Goal: Book appointment/travel/reservation

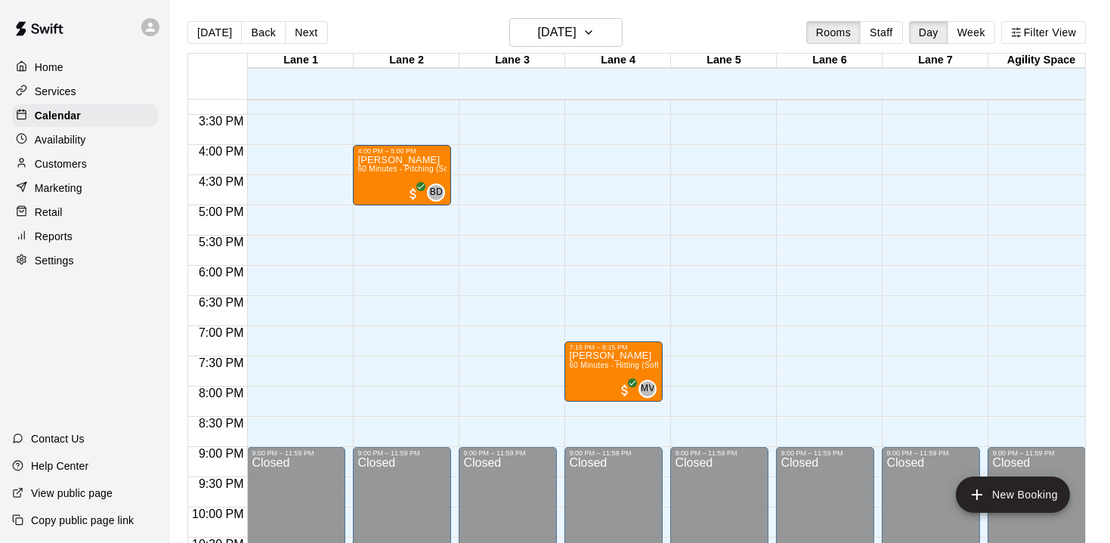
scroll to position [945, 0]
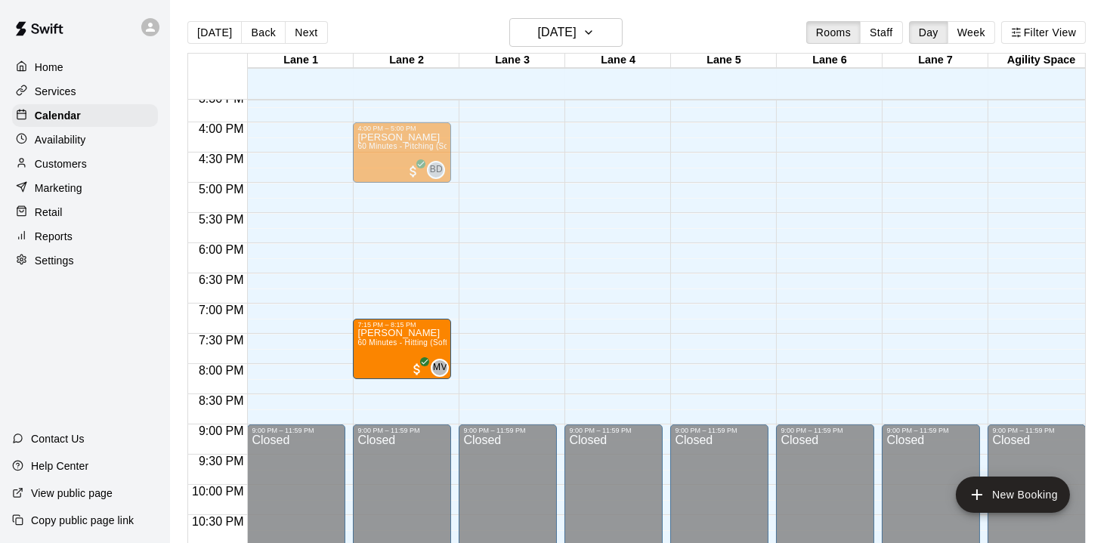
drag, startPoint x: 632, startPoint y: 337, endPoint x: 412, endPoint y: 342, distance: 219.9
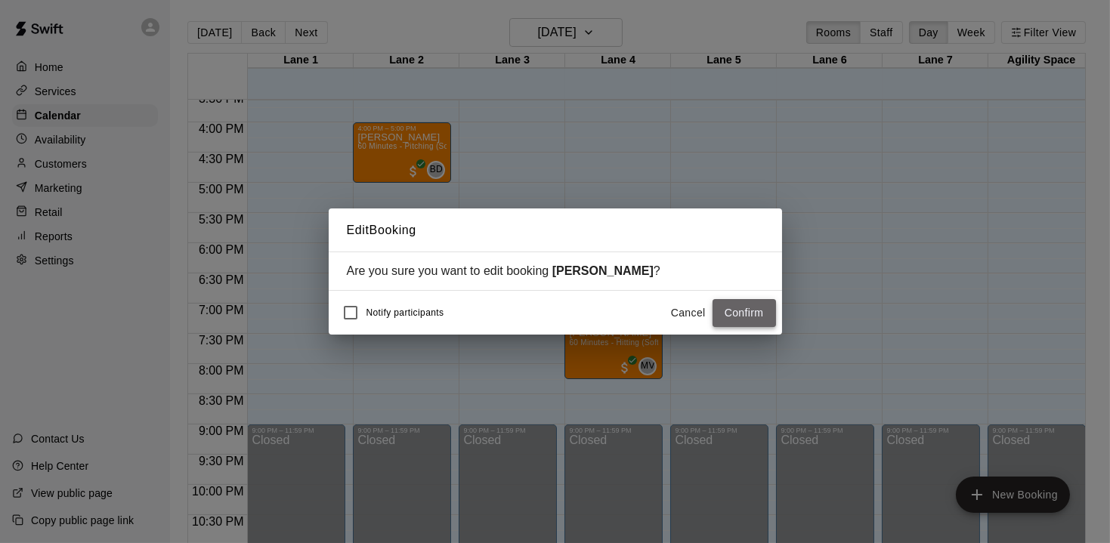
click at [759, 321] on button "Confirm" at bounding box center [743, 313] width 63 height 28
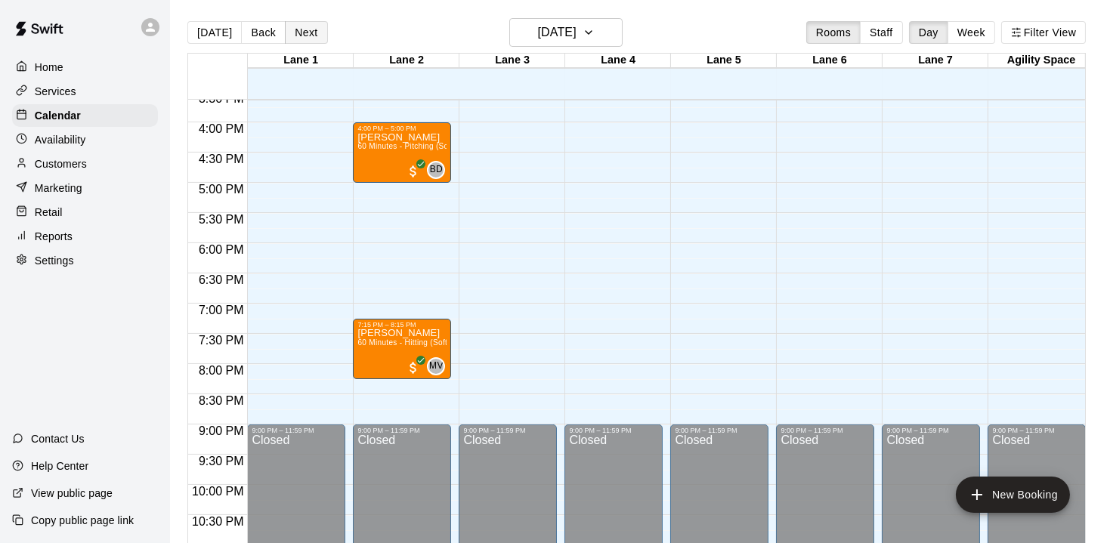
click at [304, 31] on button "Next" at bounding box center [306, 32] width 42 height 23
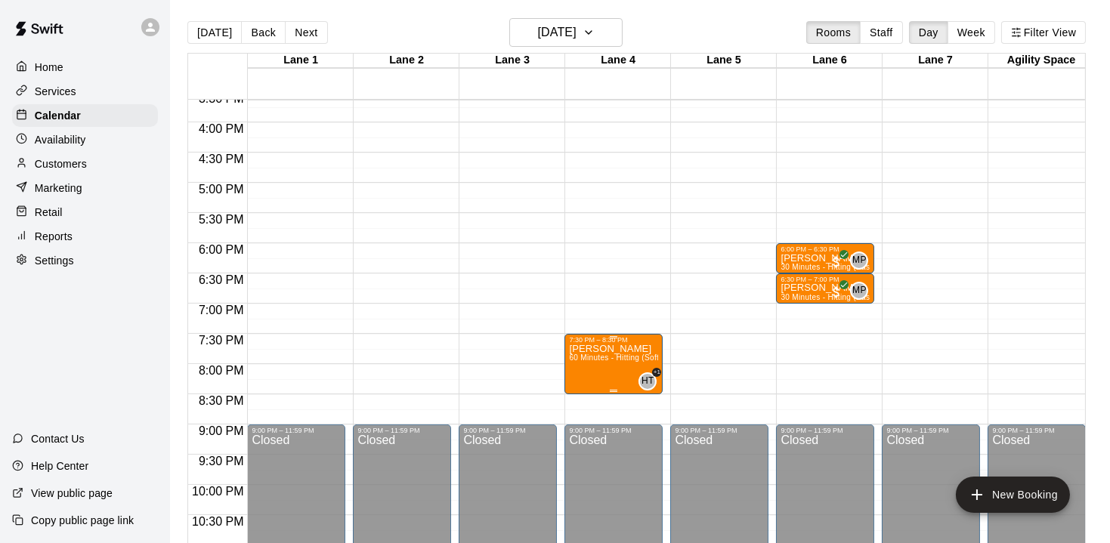
click at [609, 349] on p "[PERSON_NAME]" at bounding box center [613, 349] width 89 height 0
click at [580, 405] on img "edit" at bounding box center [584, 399] width 17 height 17
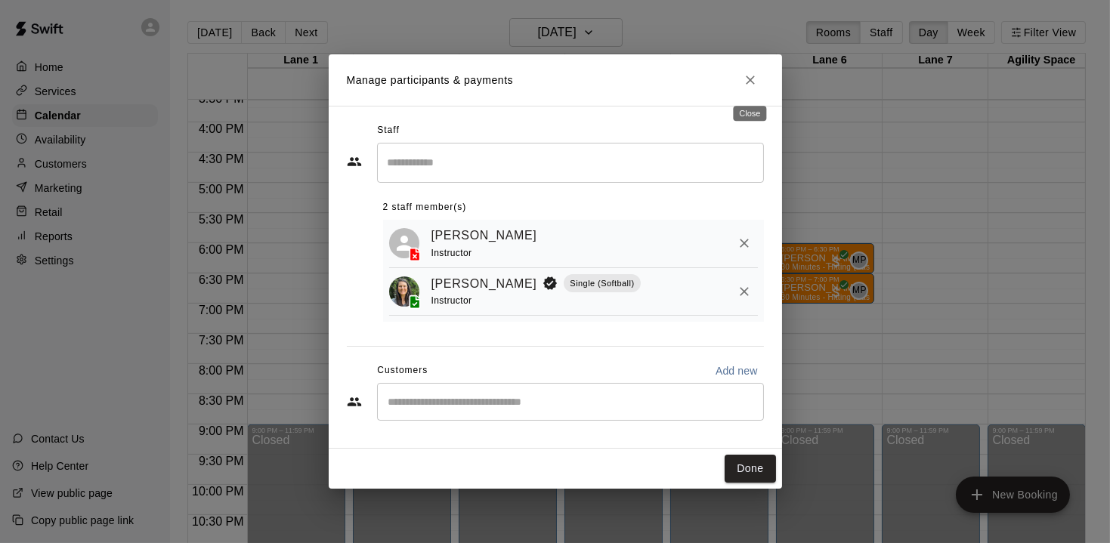
click at [752, 82] on icon "Close" at bounding box center [750, 80] width 15 height 15
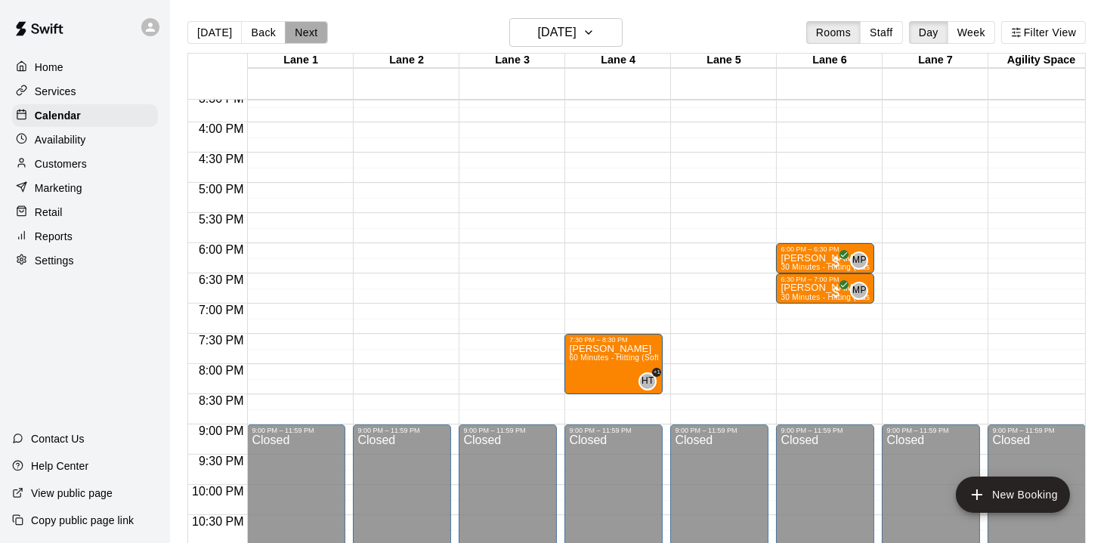
click at [305, 38] on button "Next" at bounding box center [306, 32] width 42 height 23
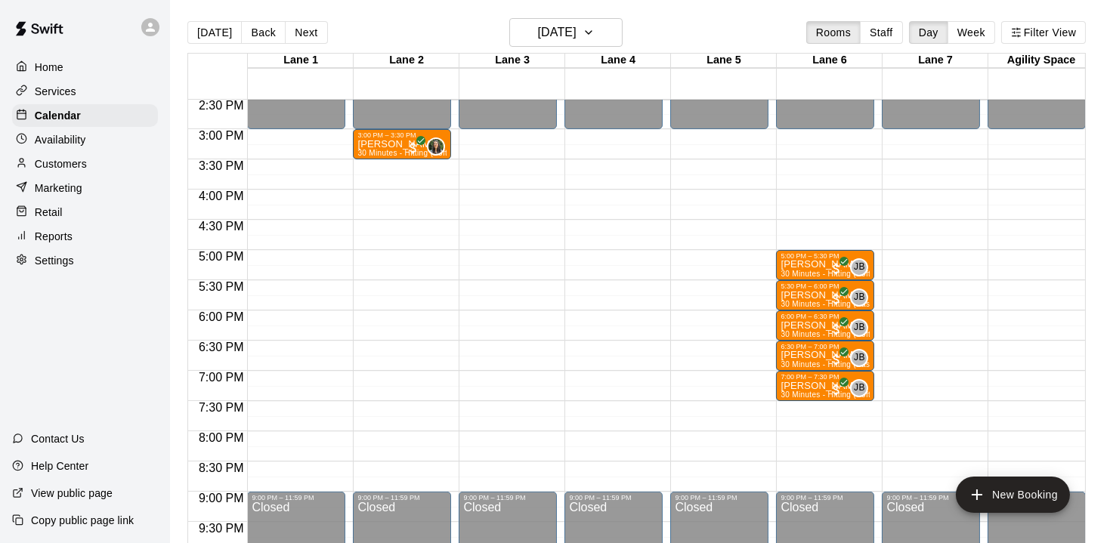
scroll to position [877, 0]
click at [304, 41] on button "Next" at bounding box center [306, 32] width 42 height 23
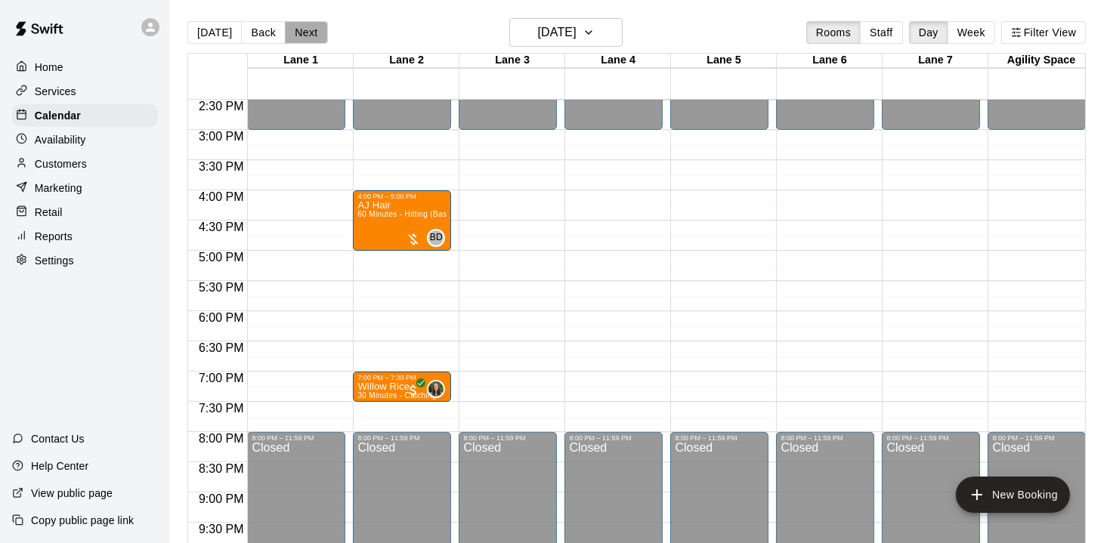
click at [307, 32] on button "Next" at bounding box center [306, 32] width 42 height 23
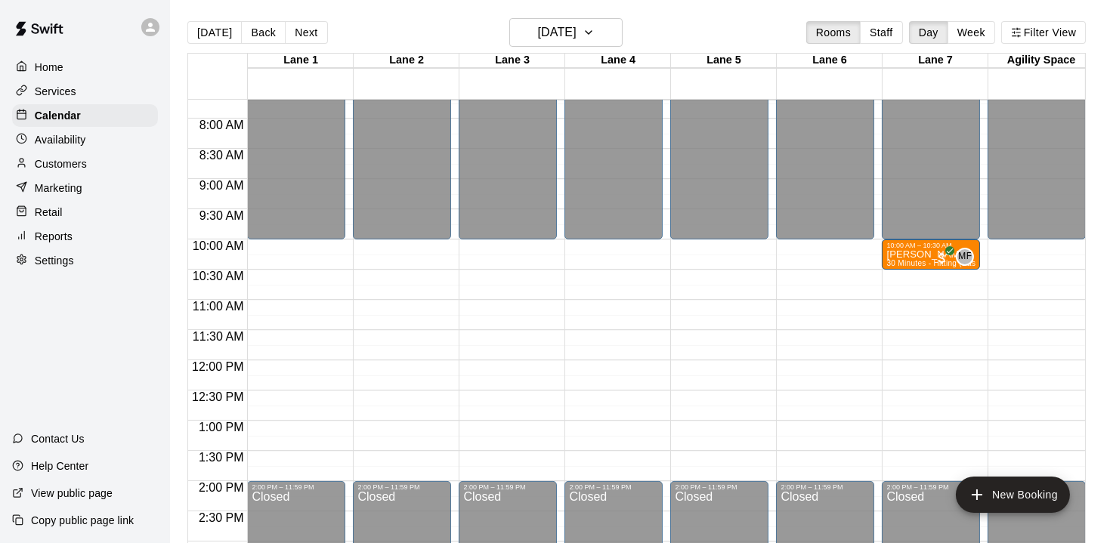
scroll to position [459, 0]
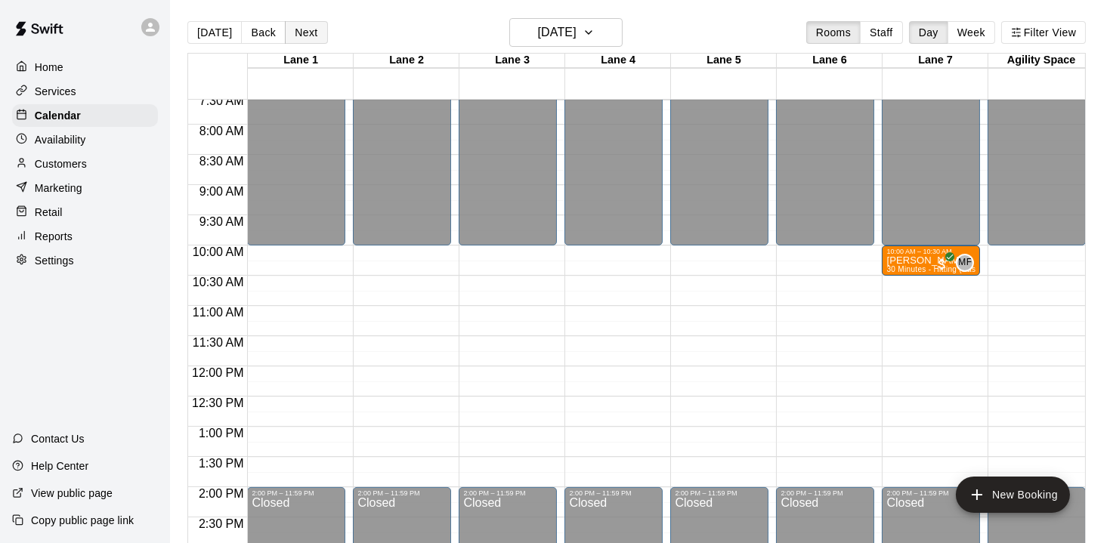
click at [301, 27] on button "Next" at bounding box center [306, 32] width 42 height 23
click at [594, 36] on icon "button" at bounding box center [588, 32] width 12 height 18
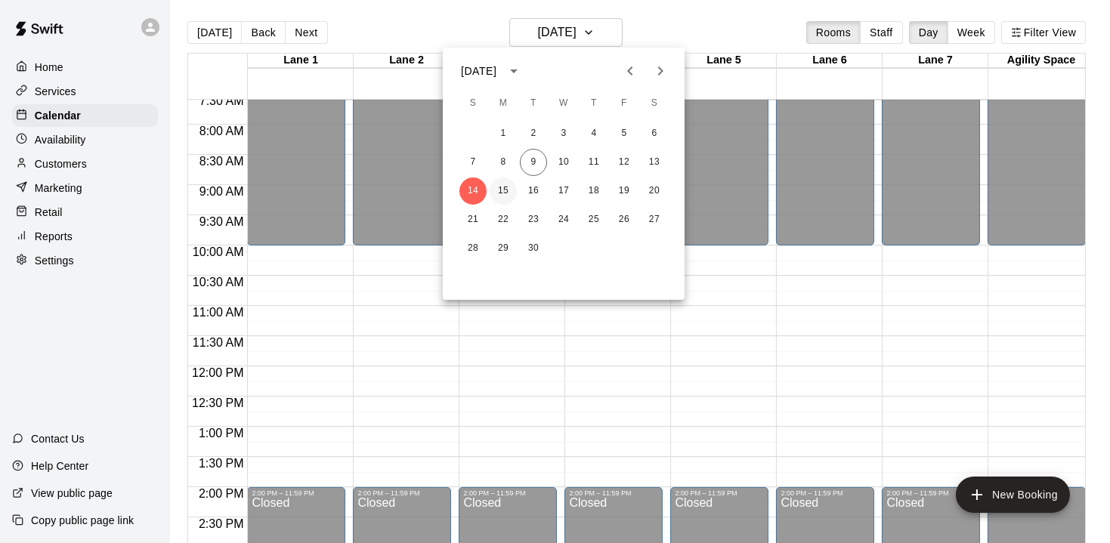
click at [505, 185] on button "15" at bounding box center [502, 191] width 27 height 27
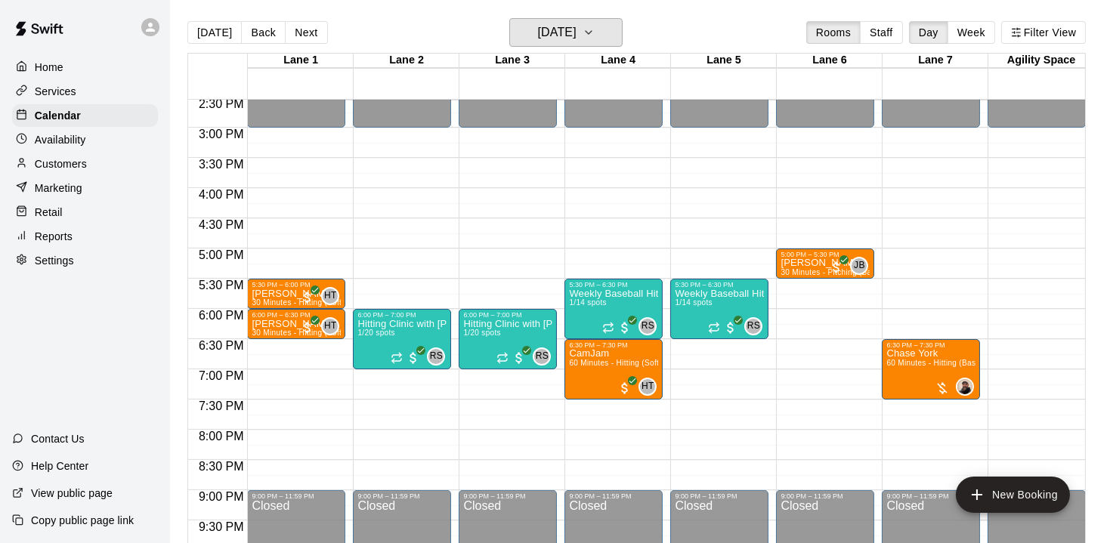
scroll to position [880, 0]
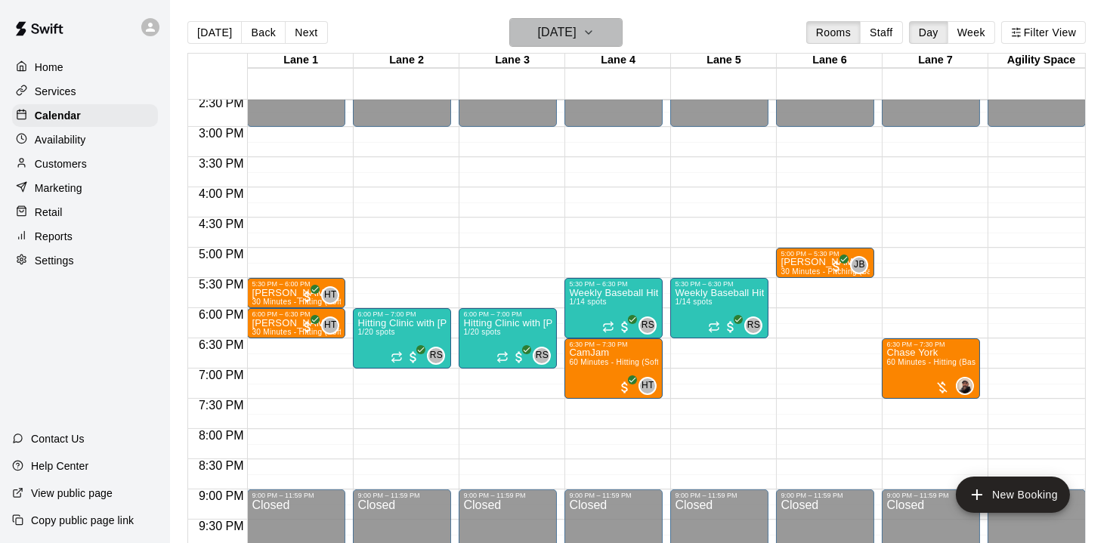
click at [594, 33] on icon "button" at bounding box center [588, 32] width 12 height 18
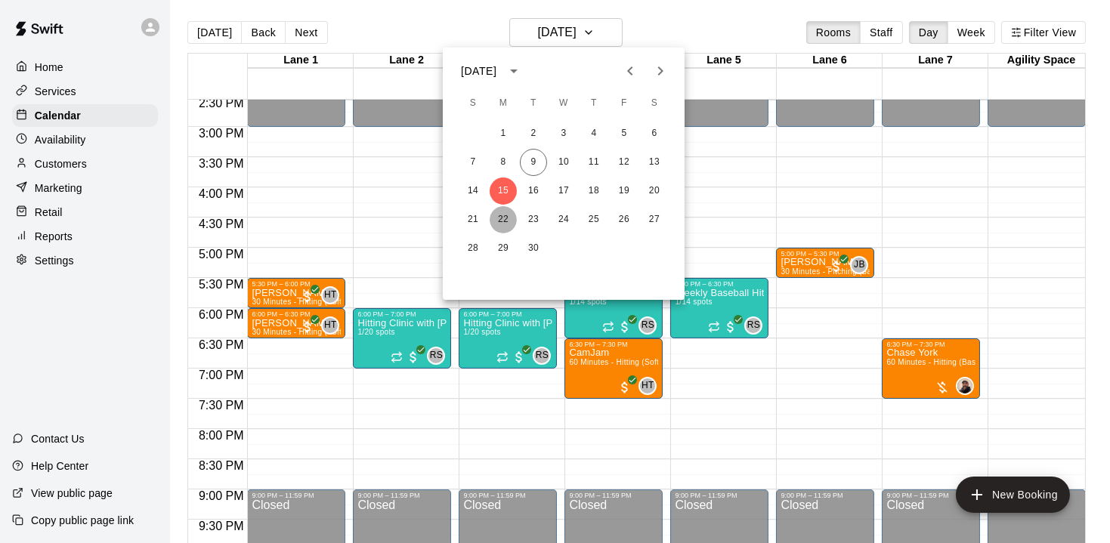
click at [503, 218] on button "22" at bounding box center [502, 219] width 27 height 27
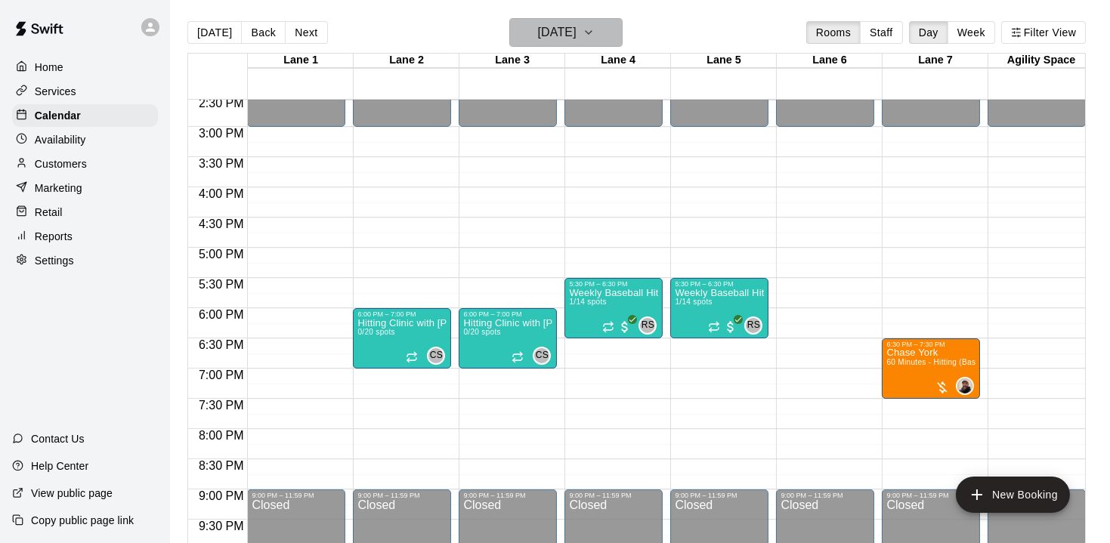
click at [594, 32] on icon "button" at bounding box center [588, 32] width 12 height 18
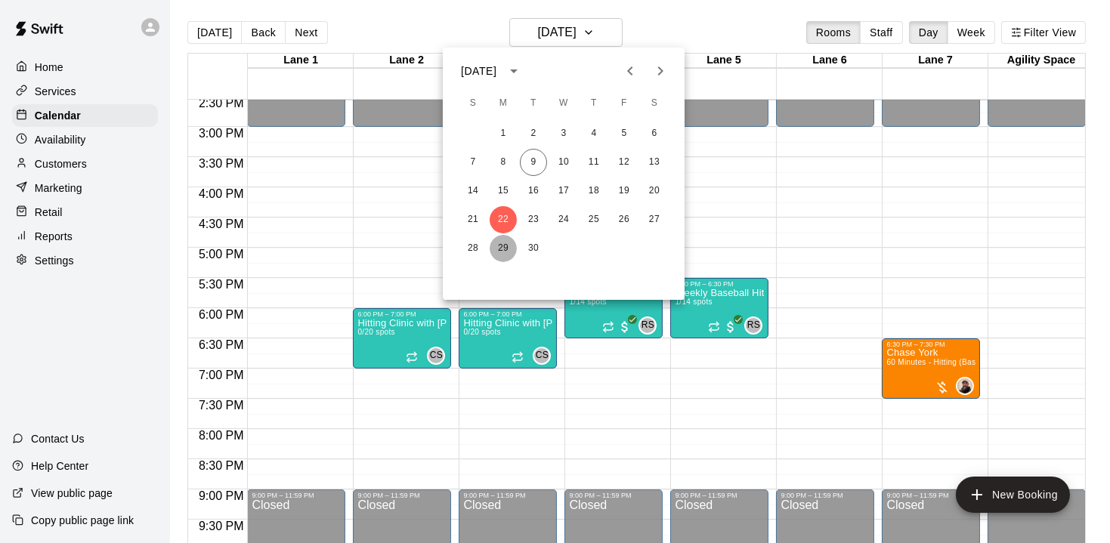
click at [504, 250] on button "29" at bounding box center [502, 248] width 27 height 27
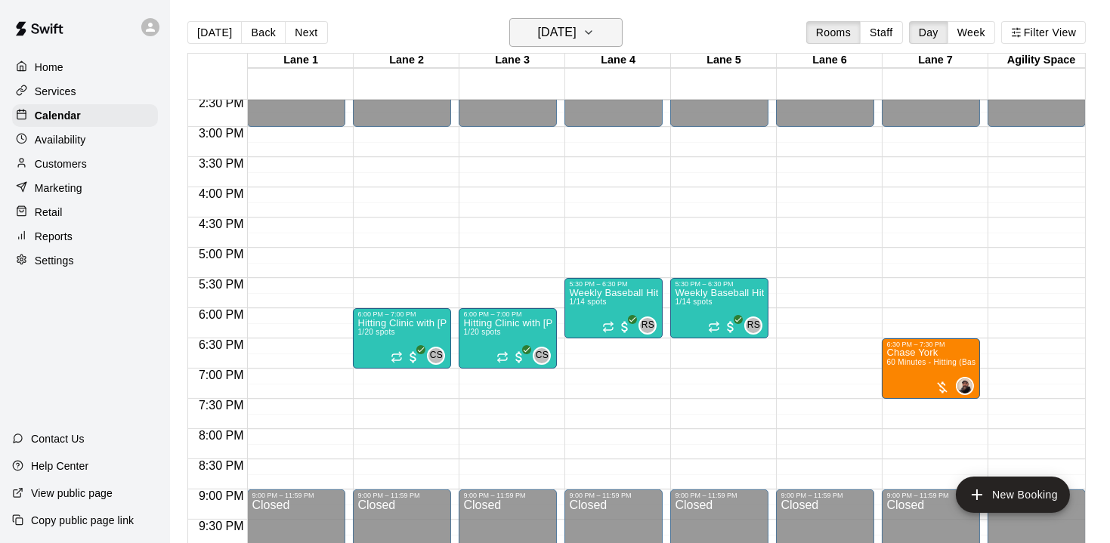
click at [594, 37] on icon "button" at bounding box center [588, 32] width 12 height 18
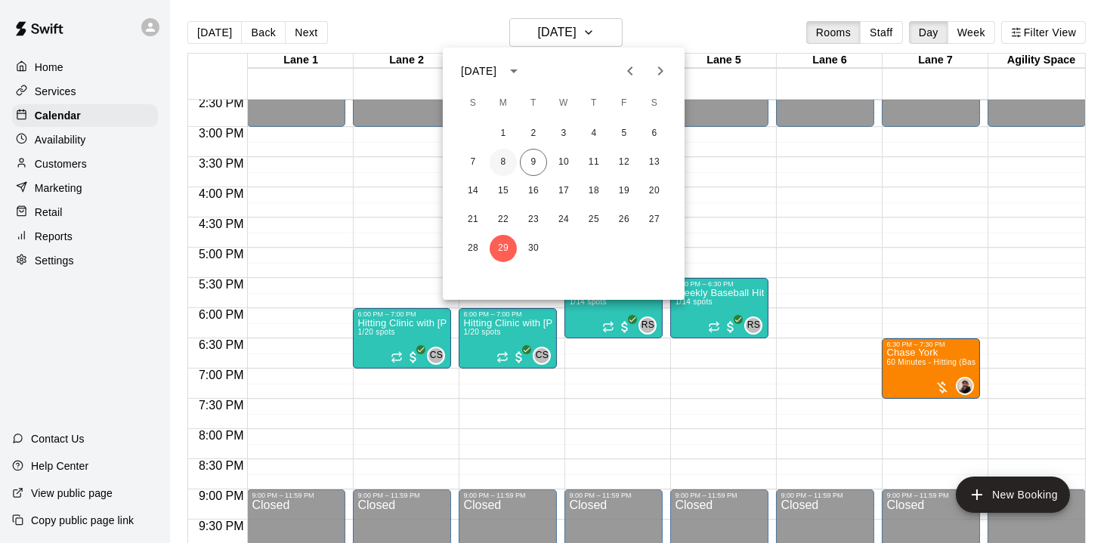
click at [496, 159] on button "8" at bounding box center [502, 162] width 27 height 27
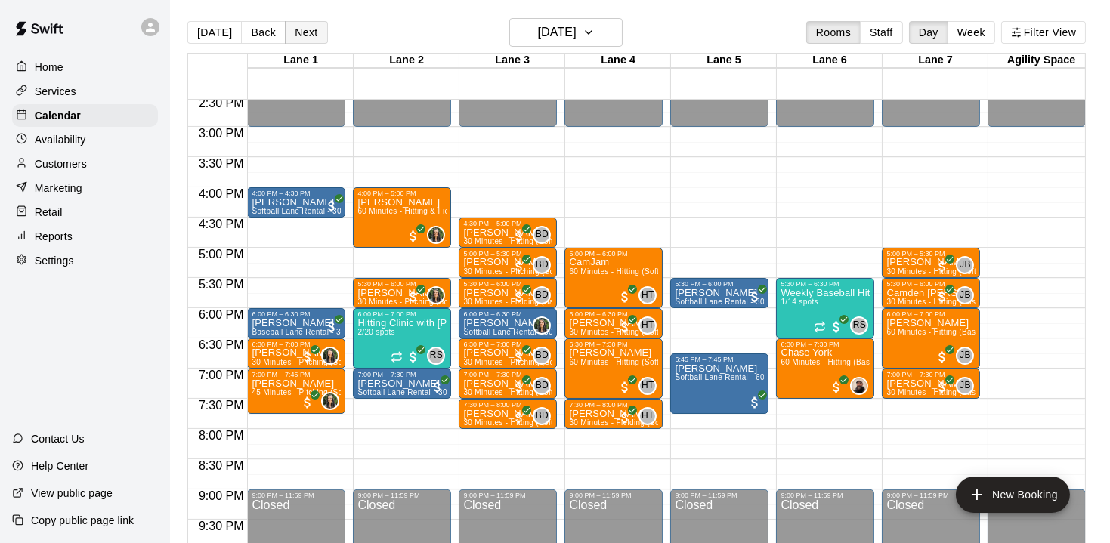
click at [298, 34] on button "Next" at bounding box center [306, 32] width 42 height 23
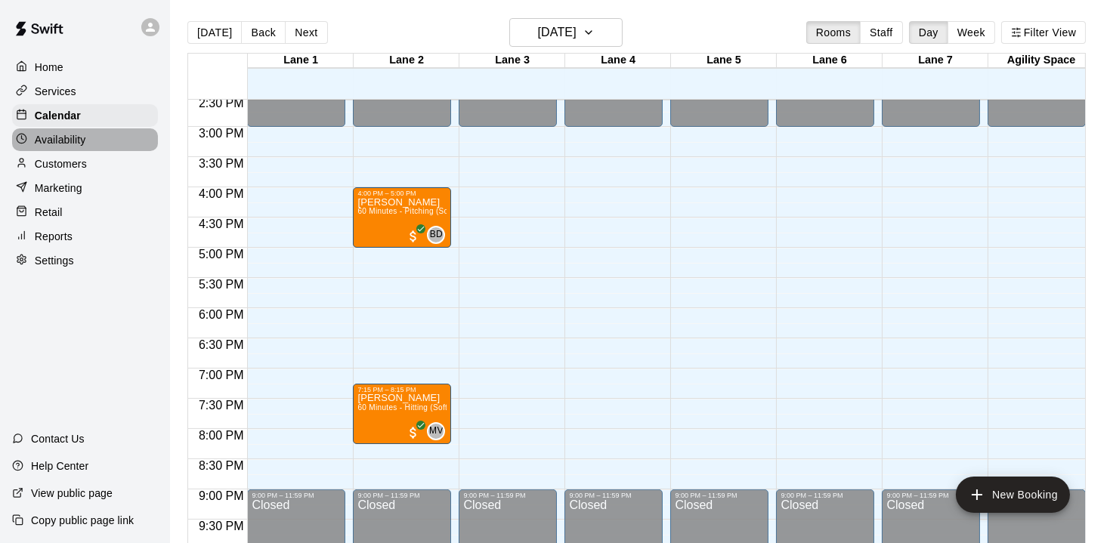
click at [71, 133] on p "Availability" at bounding box center [60, 139] width 51 height 15
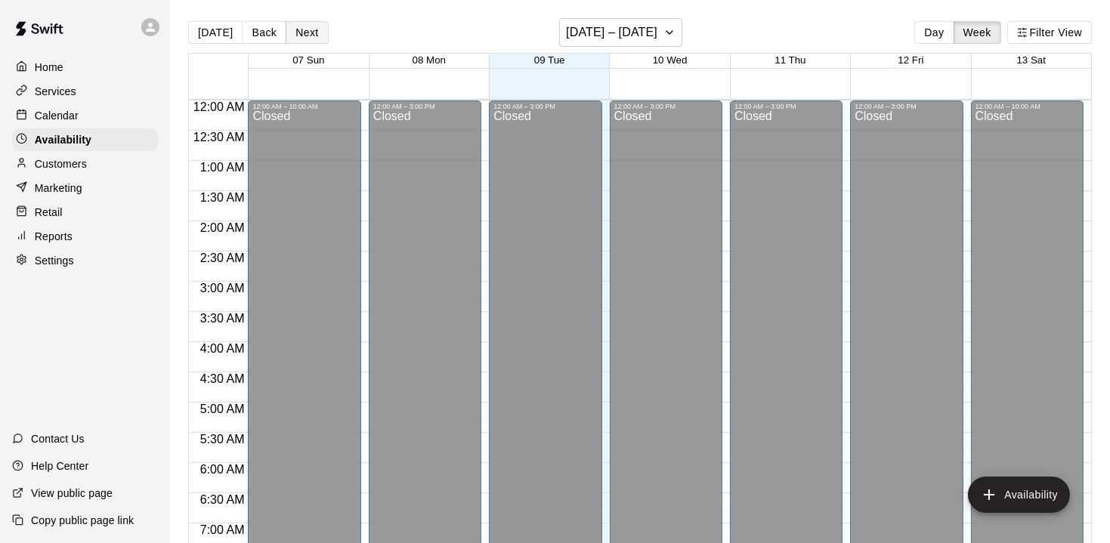
scroll to position [547, 0]
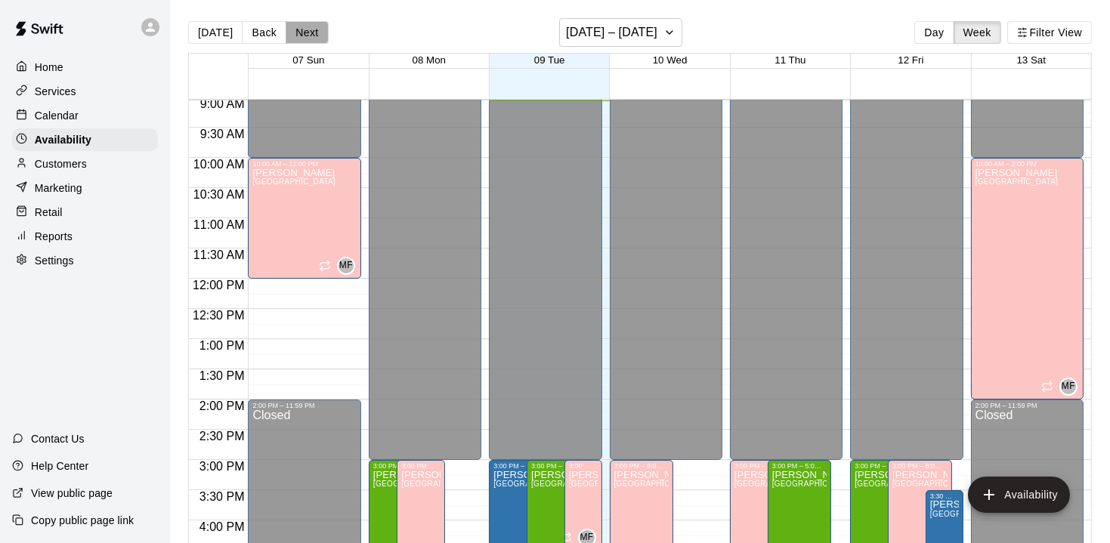
click at [301, 32] on button "Next" at bounding box center [307, 32] width 42 height 23
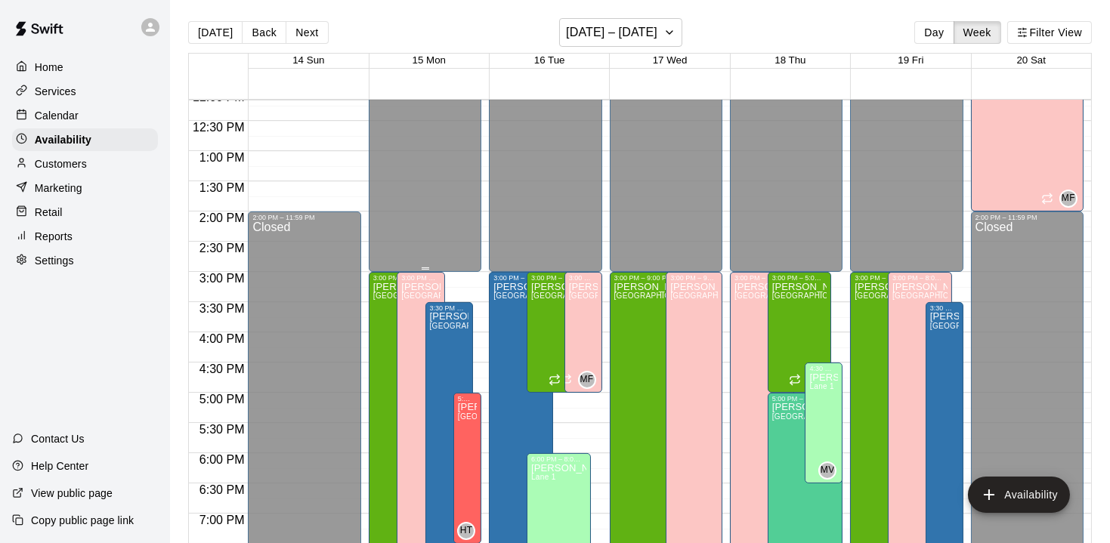
scroll to position [743, 0]
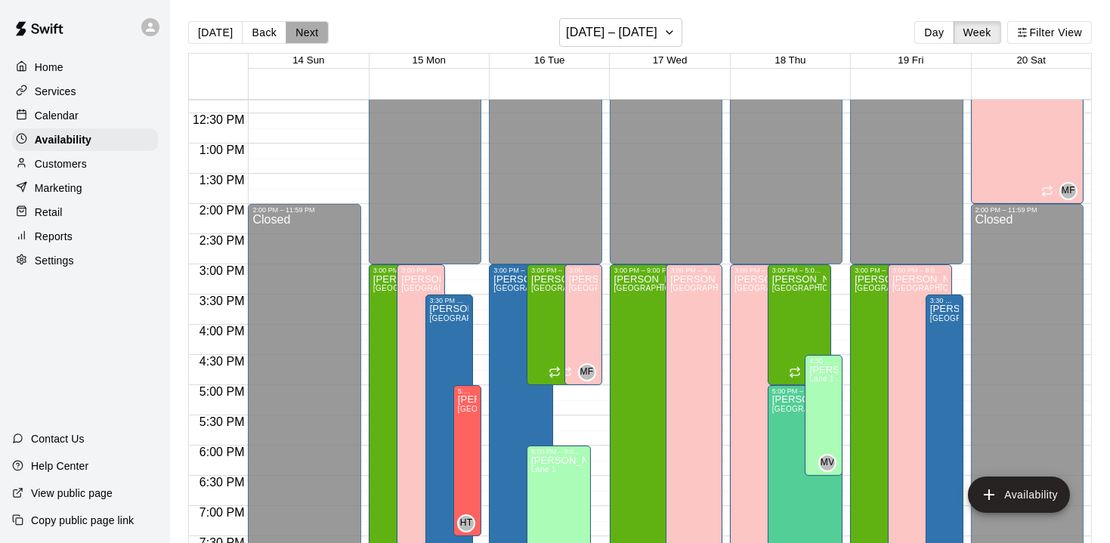
click at [298, 39] on button "Next" at bounding box center [307, 32] width 42 height 23
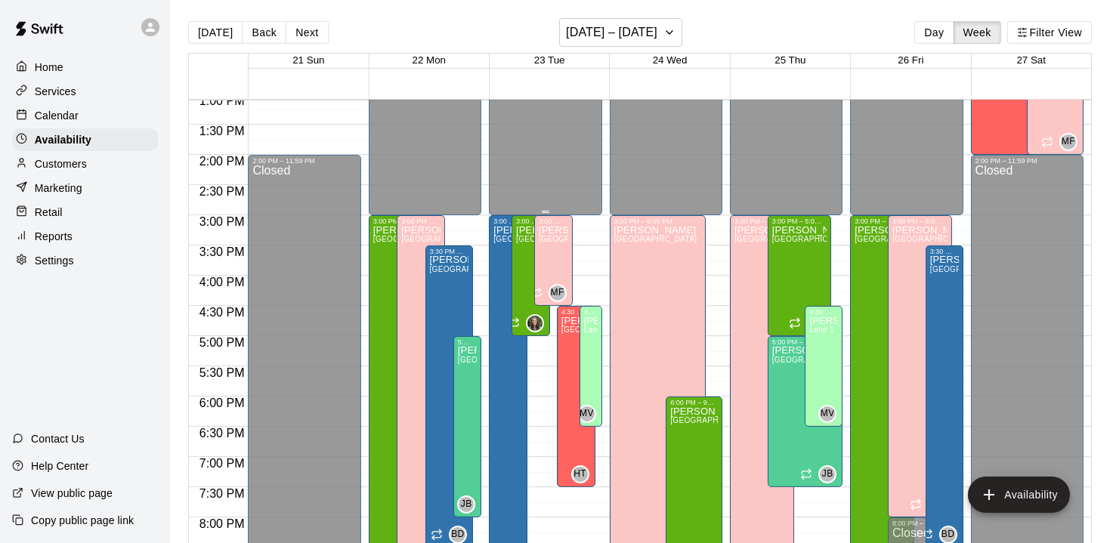
scroll to position [794, 0]
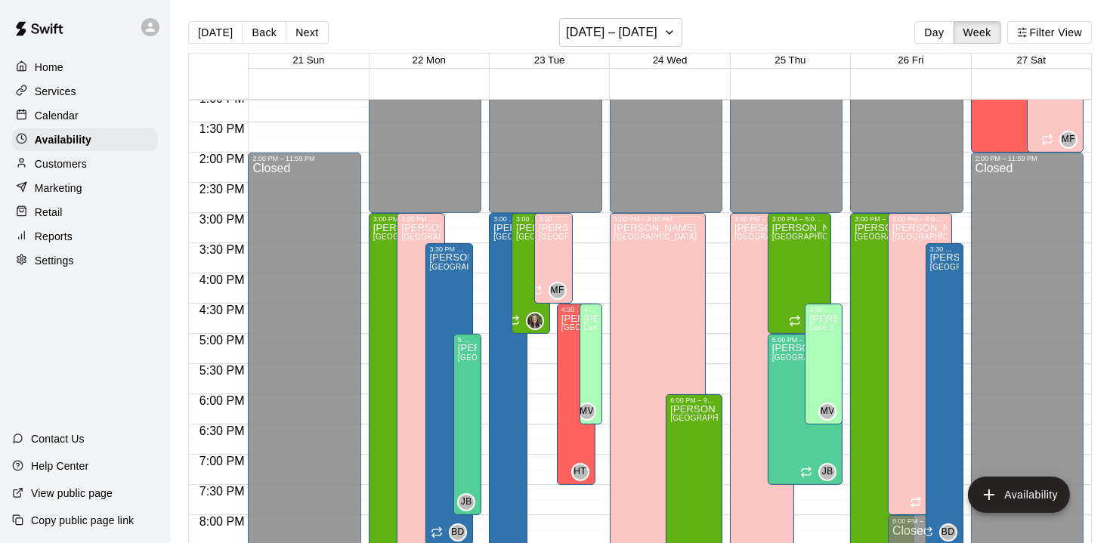
click at [59, 114] on p "Calendar" at bounding box center [57, 115] width 44 height 15
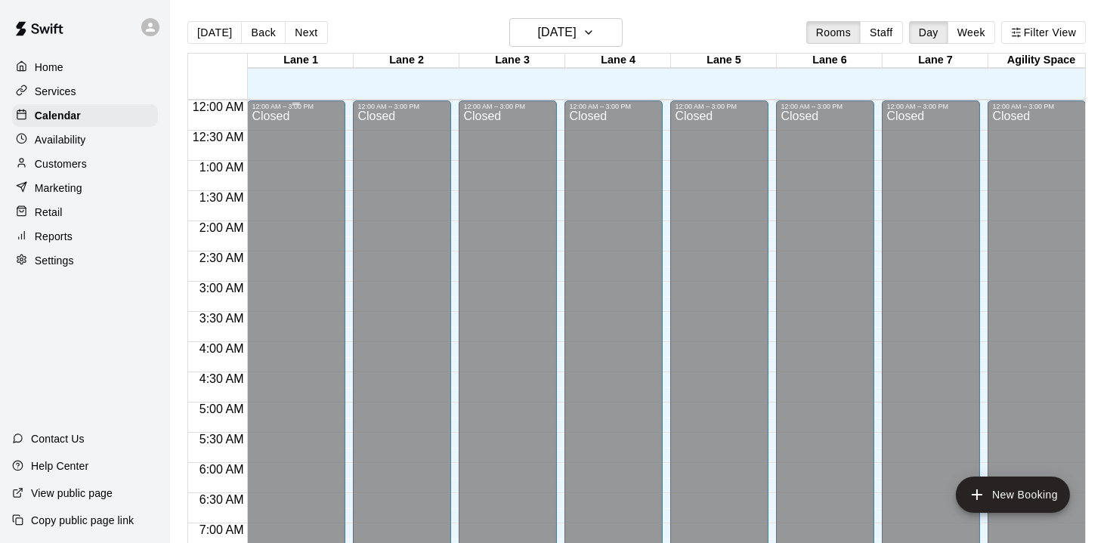
scroll to position [547, 0]
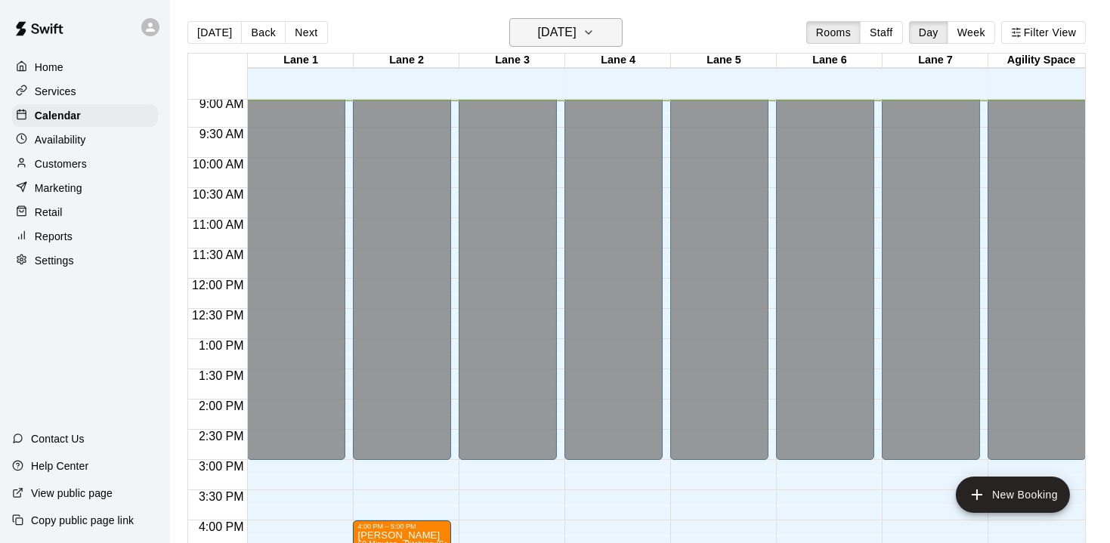
click at [617, 36] on button "[DATE]" at bounding box center [565, 32] width 113 height 29
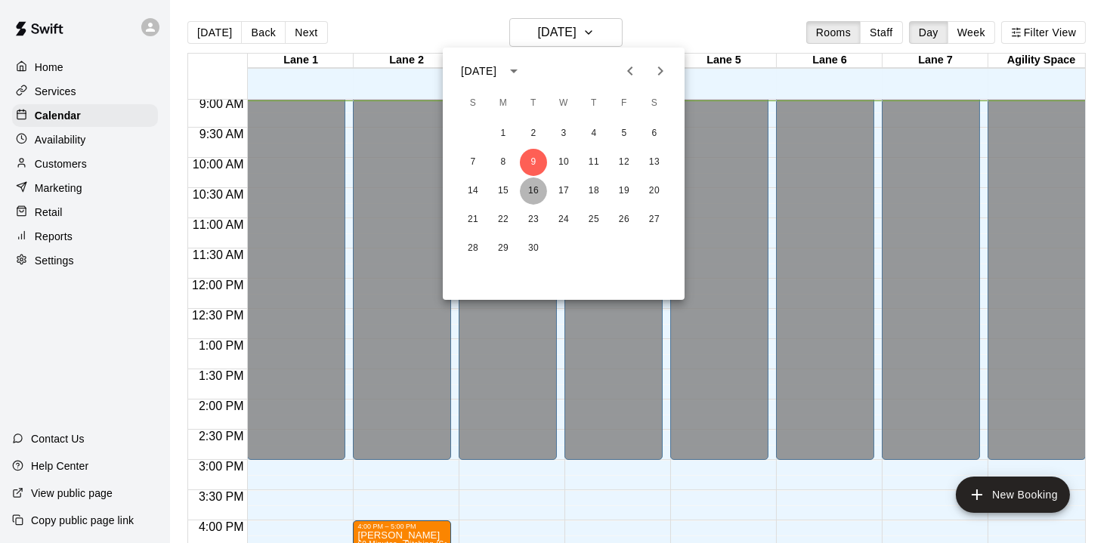
click at [530, 191] on button "16" at bounding box center [533, 191] width 27 height 27
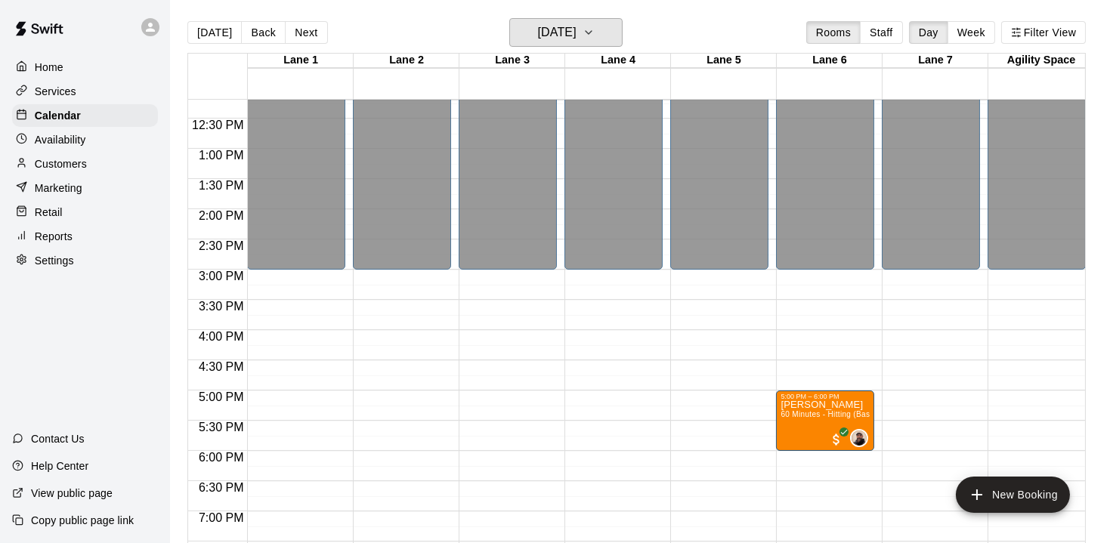
scroll to position [739, 0]
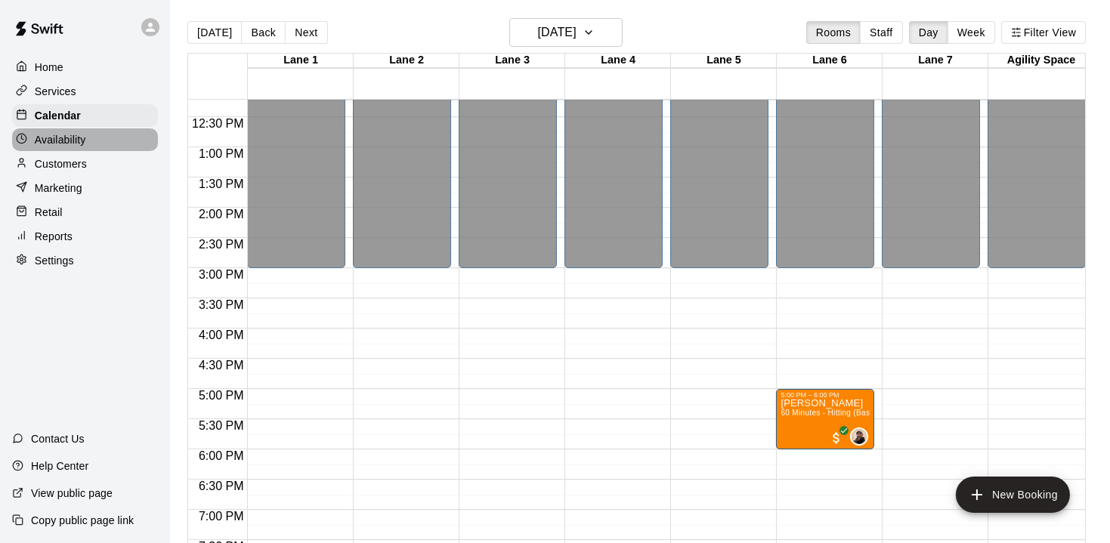
click at [60, 141] on p "Availability" at bounding box center [60, 139] width 51 height 15
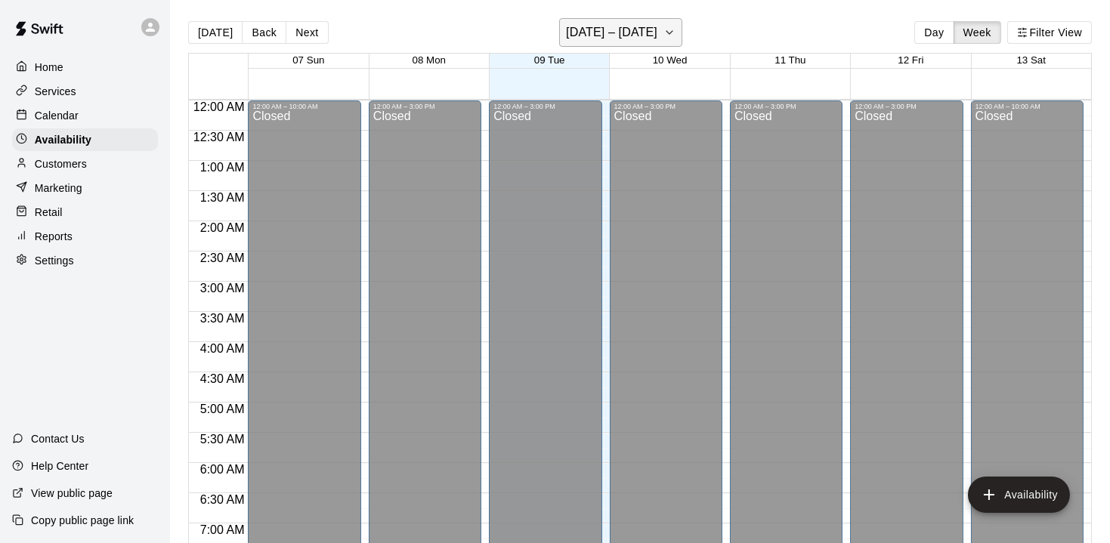
click at [672, 33] on icon "button" at bounding box center [669, 32] width 12 height 18
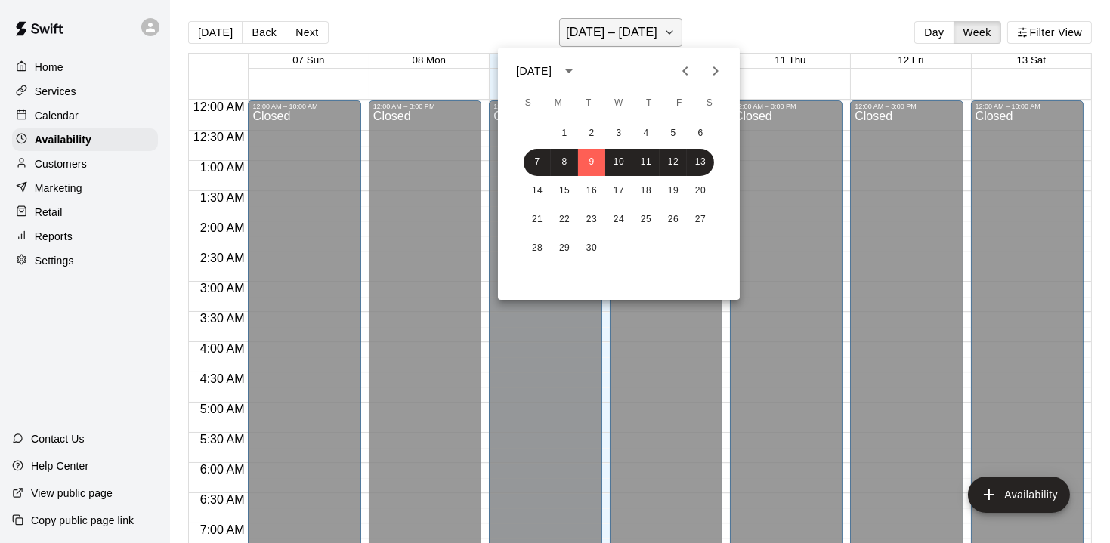
scroll to position [547, 0]
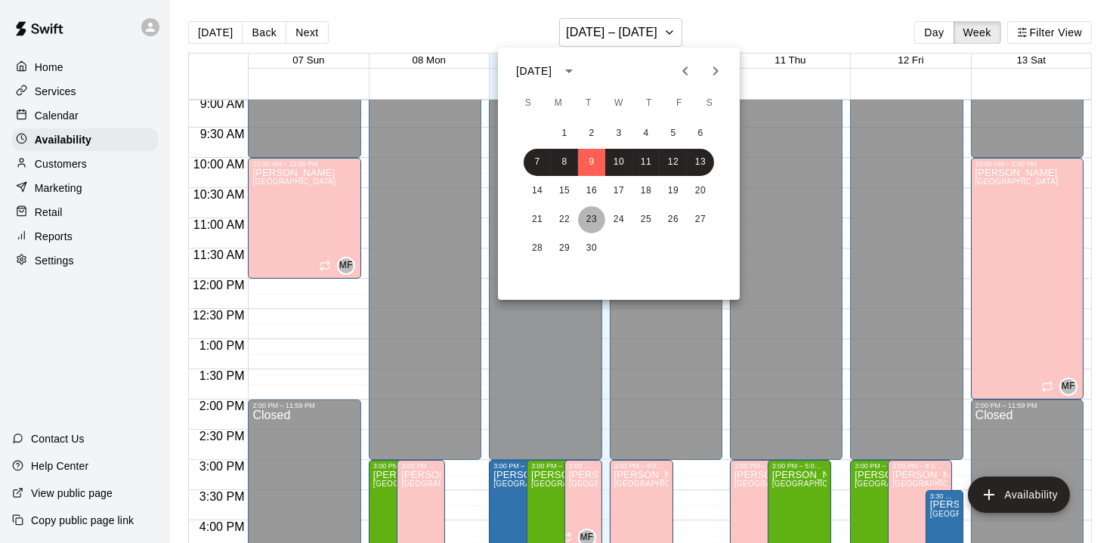
click at [587, 212] on button "23" at bounding box center [591, 219] width 27 height 27
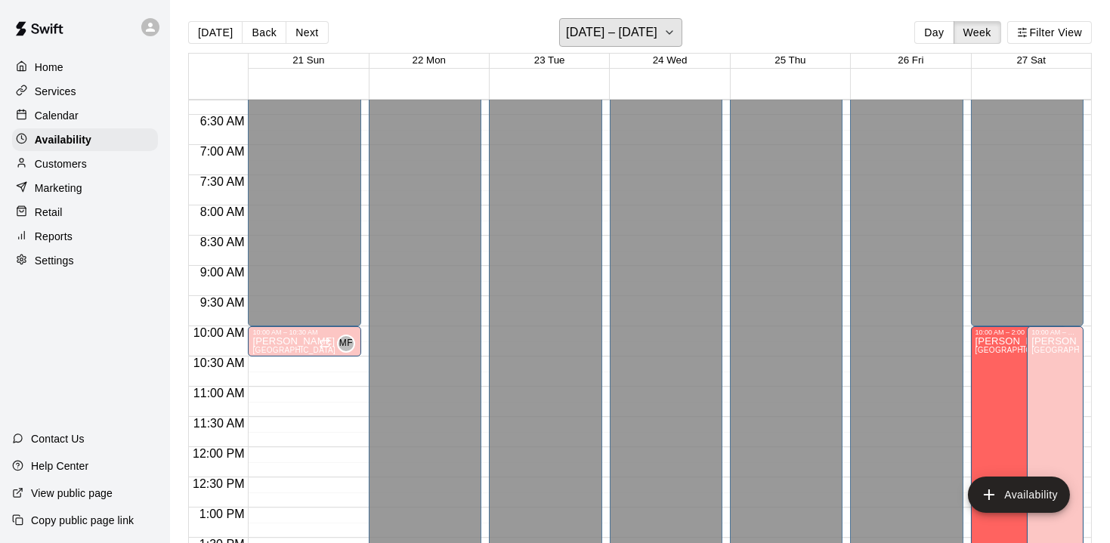
scroll to position [304, 0]
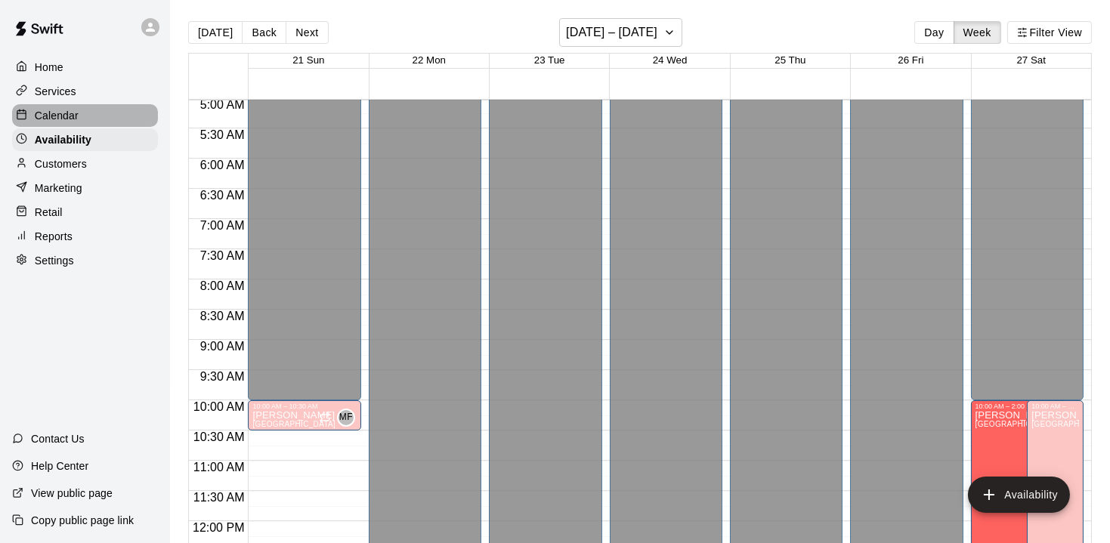
click at [51, 119] on p "Calendar" at bounding box center [57, 115] width 44 height 15
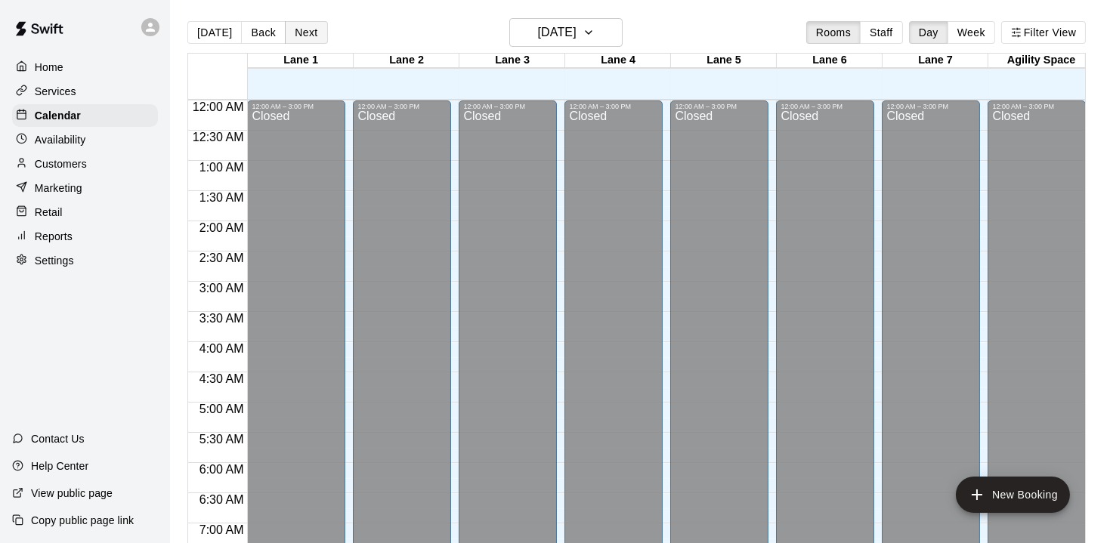
scroll to position [547, 0]
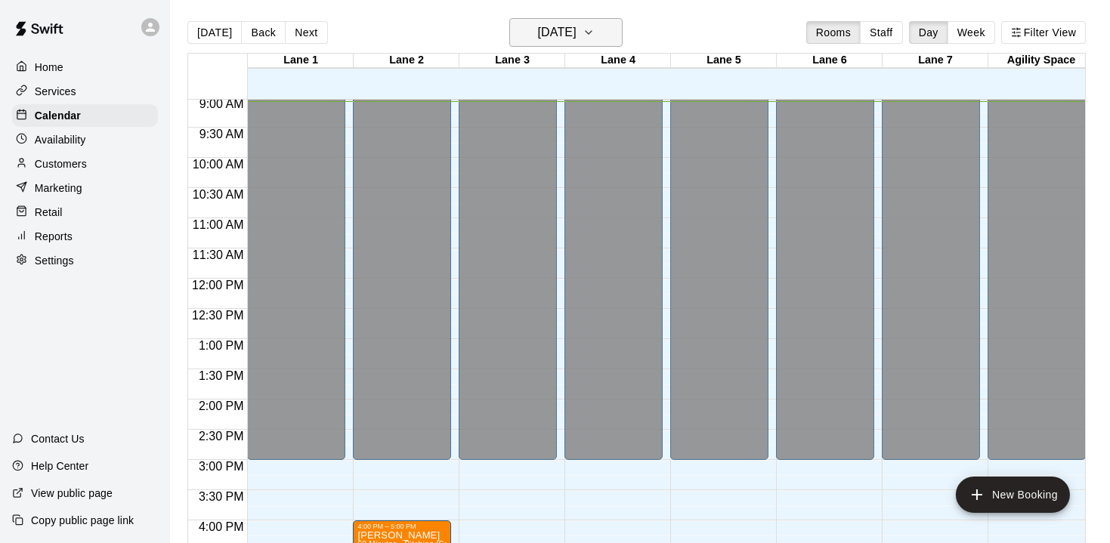
click at [594, 35] on icon "button" at bounding box center [588, 32] width 12 height 18
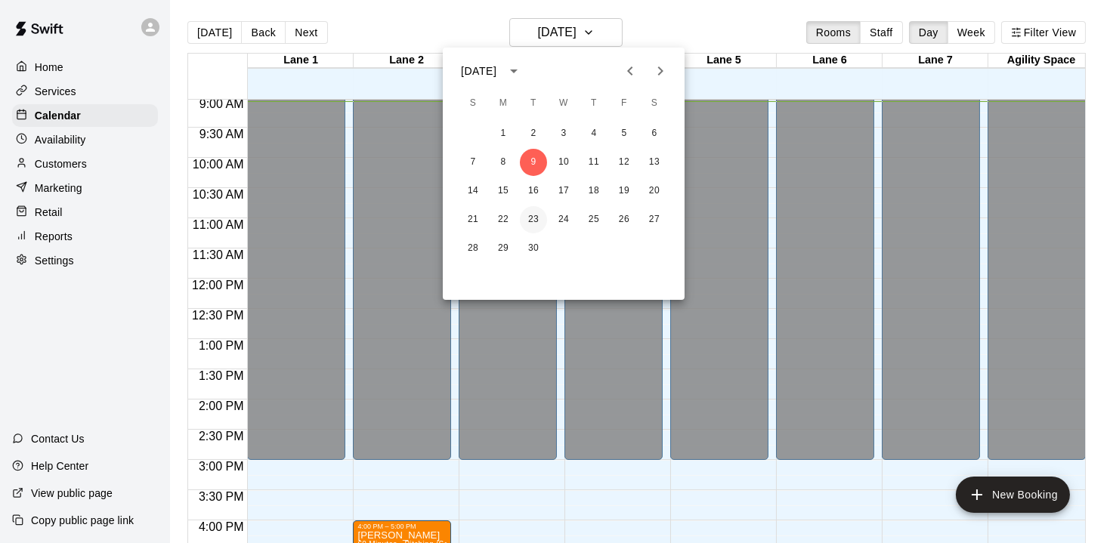
click at [533, 222] on button "23" at bounding box center [533, 219] width 27 height 27
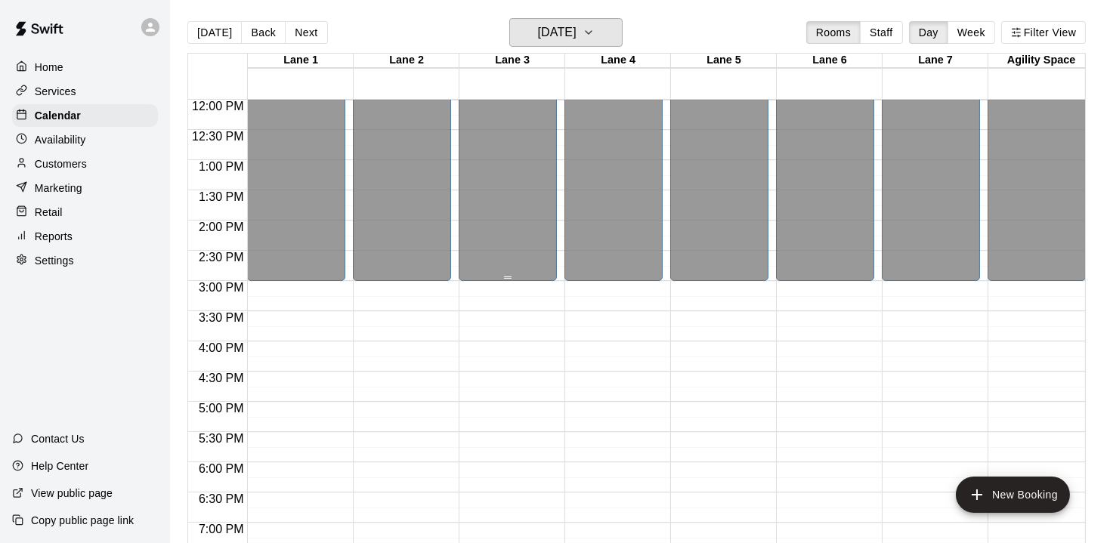
scroll to position [885, 0]
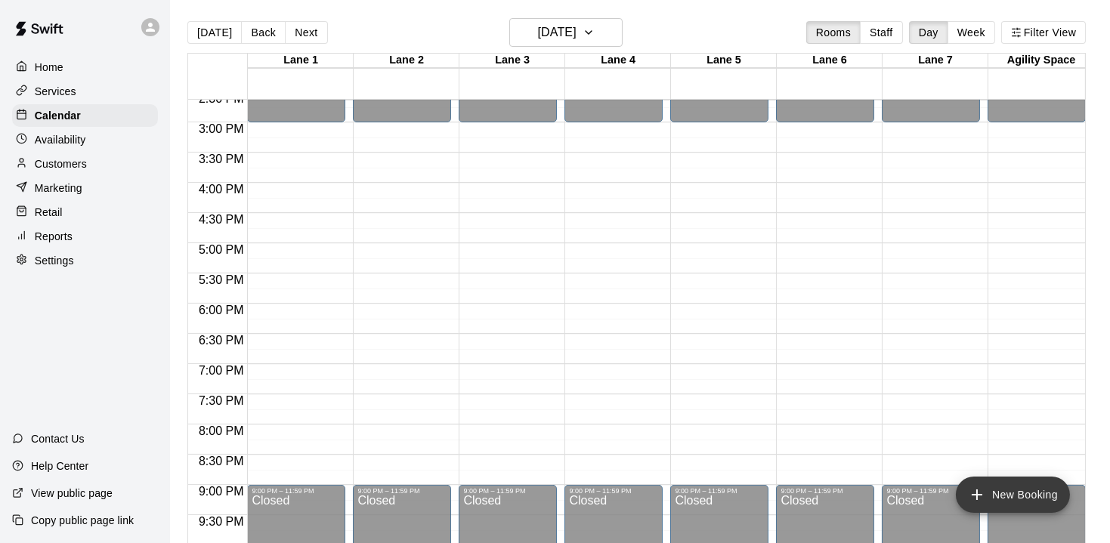
click at [973, 495] on icon "add" at bounding box center [976, 494] width 11 height 11
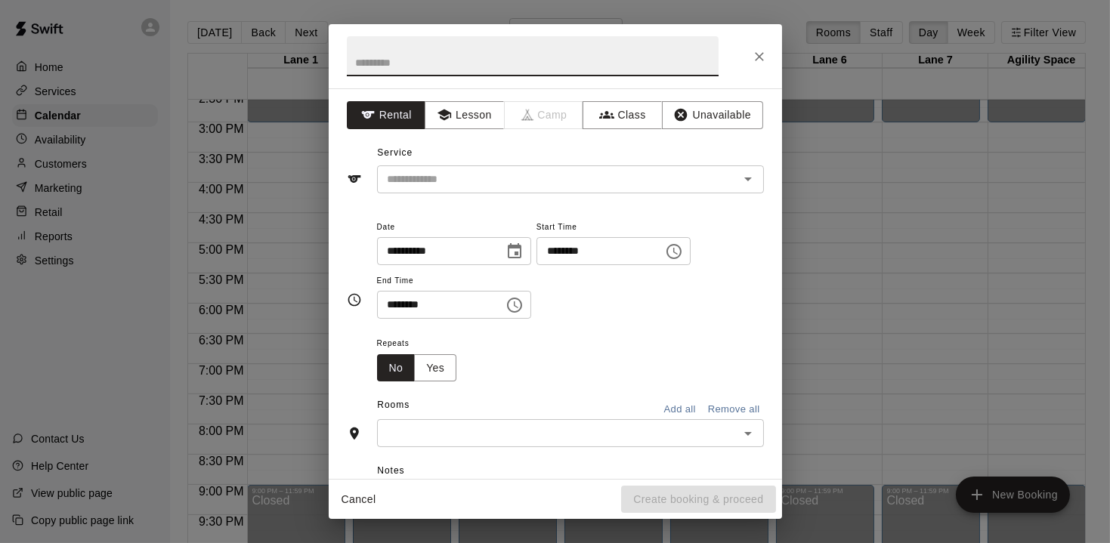
click at [440, 69] on input "text" at bounding box center [533, 56] width 372 height 40
type input "**********"
click at [461, 120] on button "Lesson" at bounding box center [464, 115] width 79 height 28
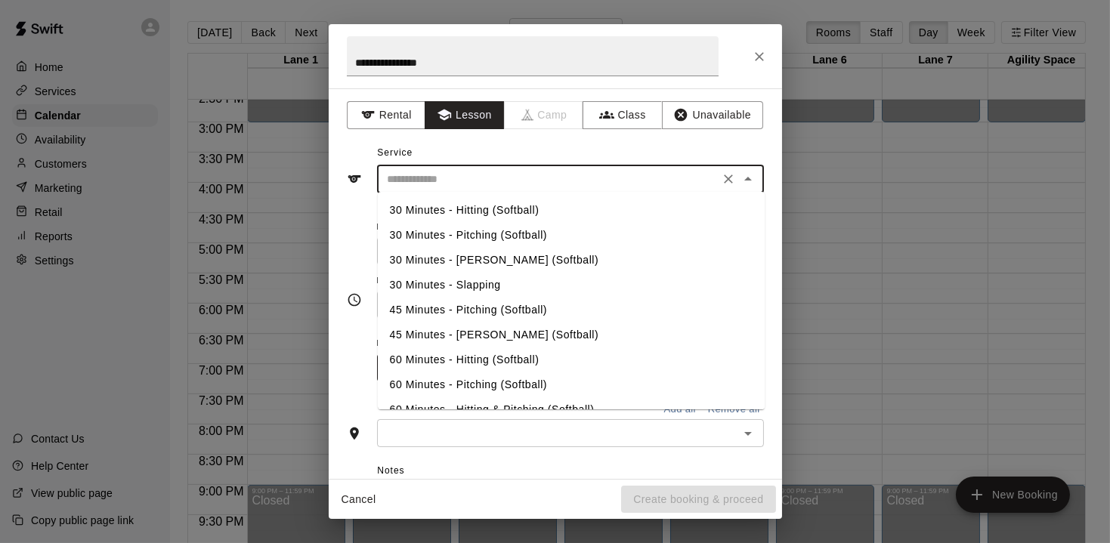
click at [443, 184] on input "text" at bounding box center [547, 179] width 333 height 19
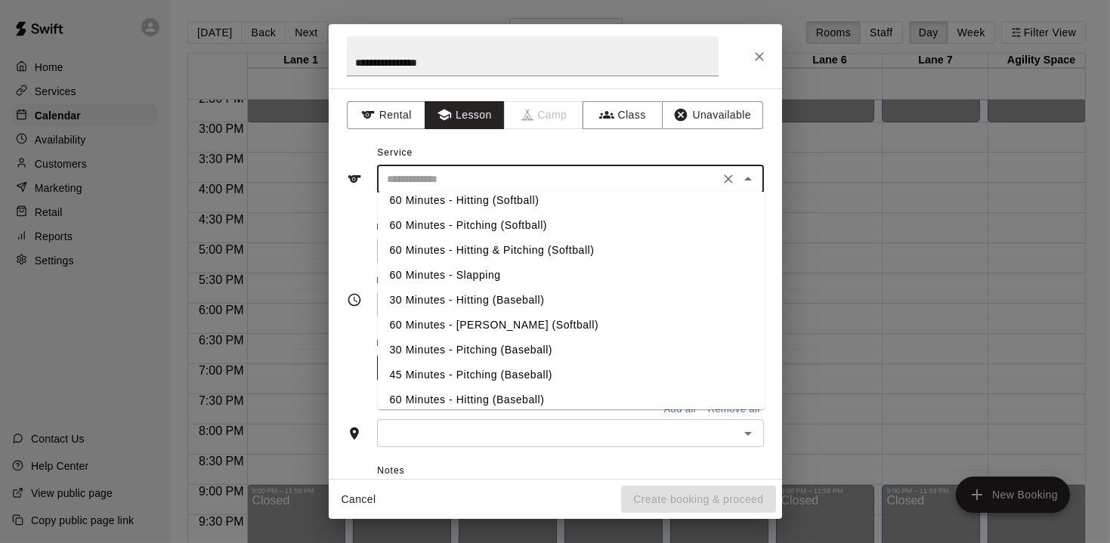
scroll to position [174, 0]
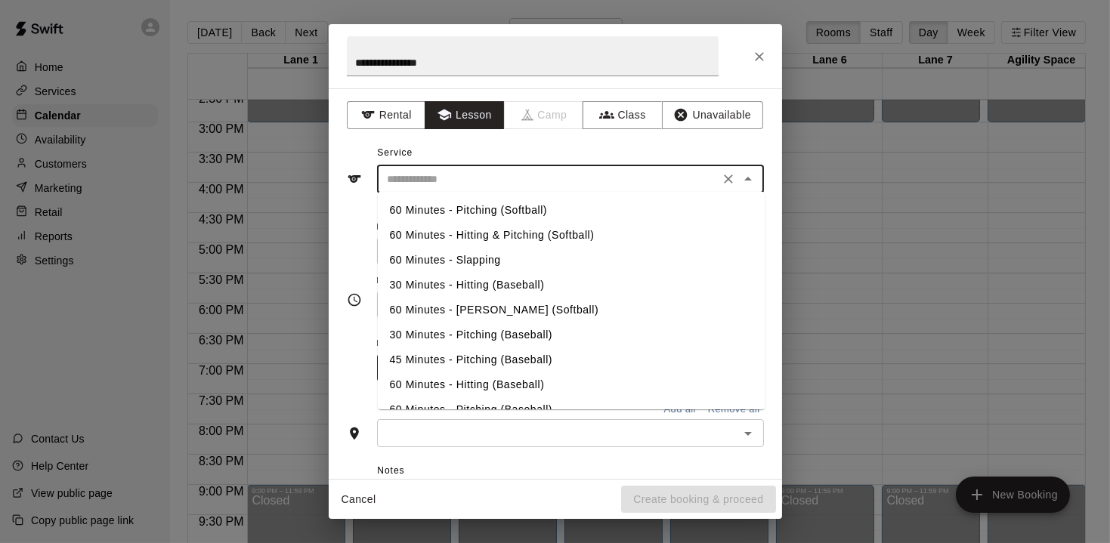
click at [450, 380] on li "60 Minutes - Hitting (Baseball)" at bounding box center [571, 384] width 387 height 25
type input "**********"
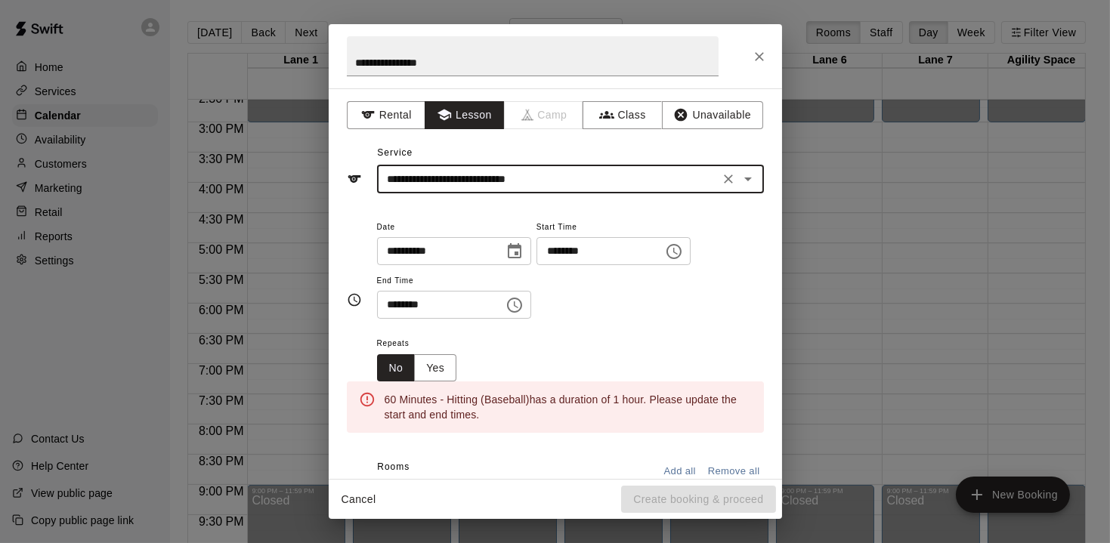
click at [683, 253] on icon "Choose time, selected time is 9:00 AM" at bounding box center [674, 251] width 18 height 18
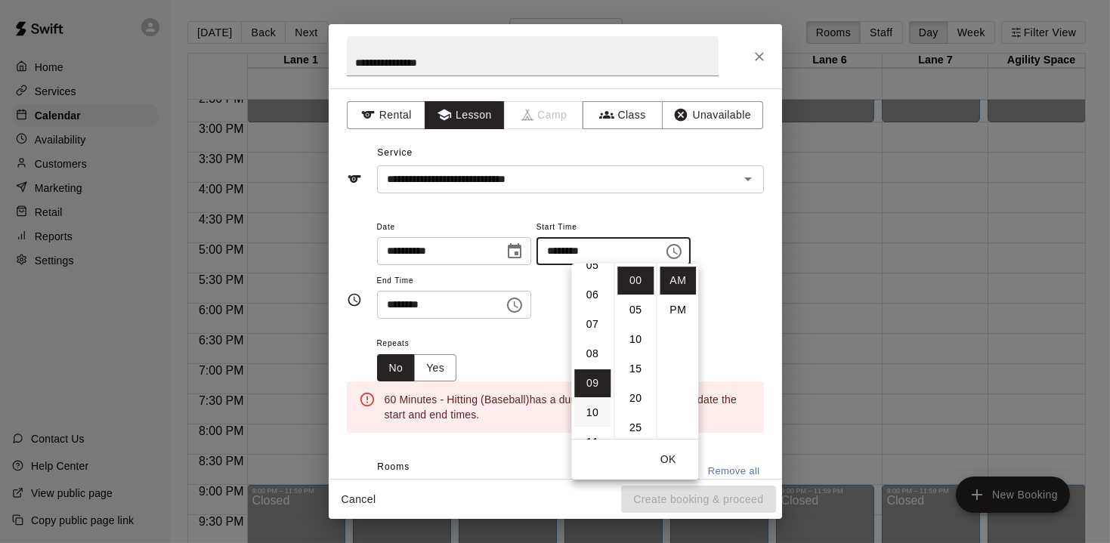
scroll to position [130, 0]
click at [591, 301] on li "05" at bounding box center [592, 298] width 36 height 28
click at [680, 310] on li "PM" at bounding box center [677, 310] width 36 height 28
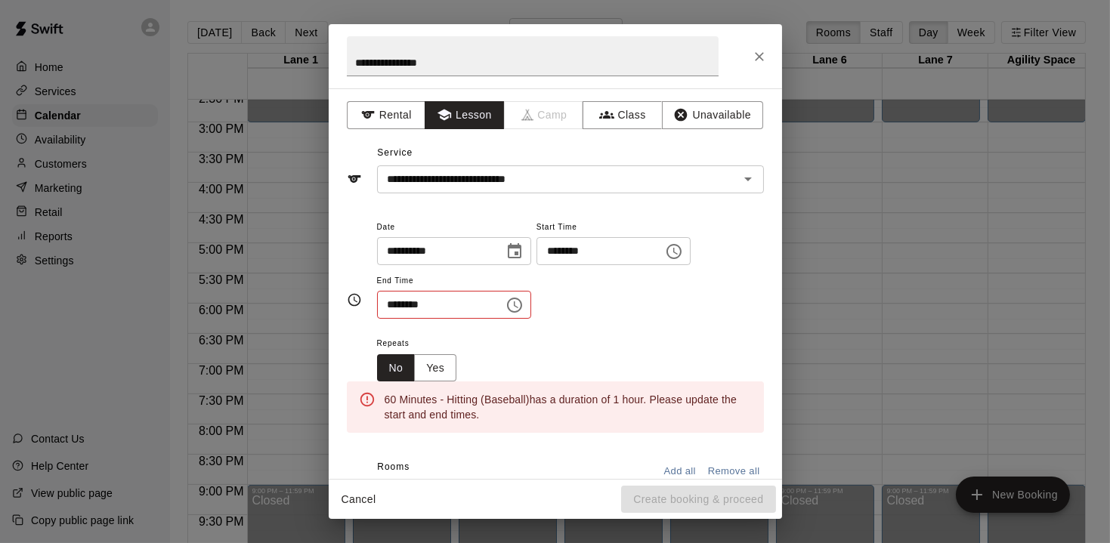
type input "********"
click at [518, 304] on icon "Choose time, selected time is 9:30 AM" at bounding box center [516, 304] width 5 height 7
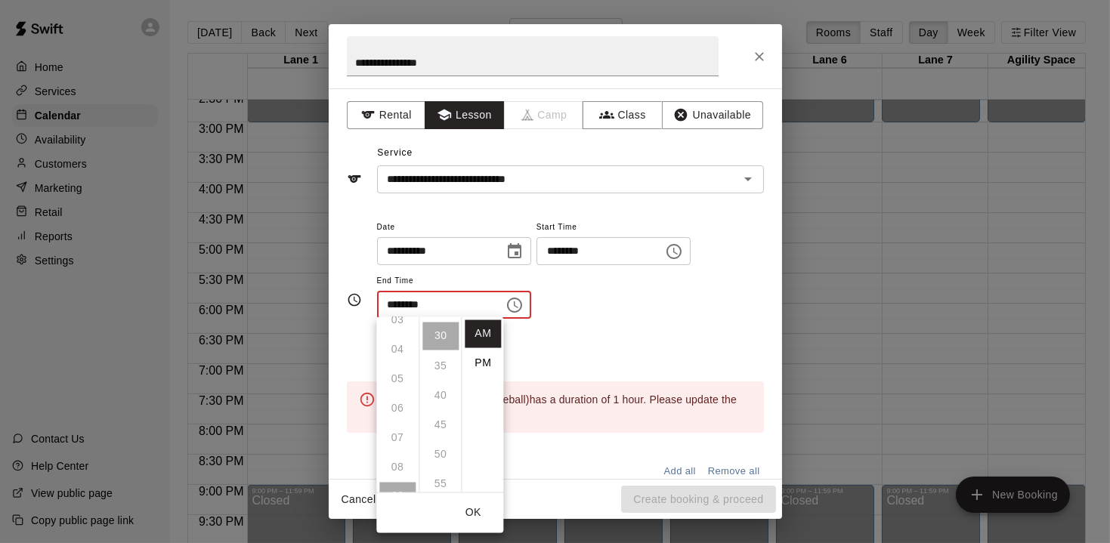
scroll to position [97, 0]
click at [482, 365] on li "PM" at bounding box center [483, 364] width 36 height 28
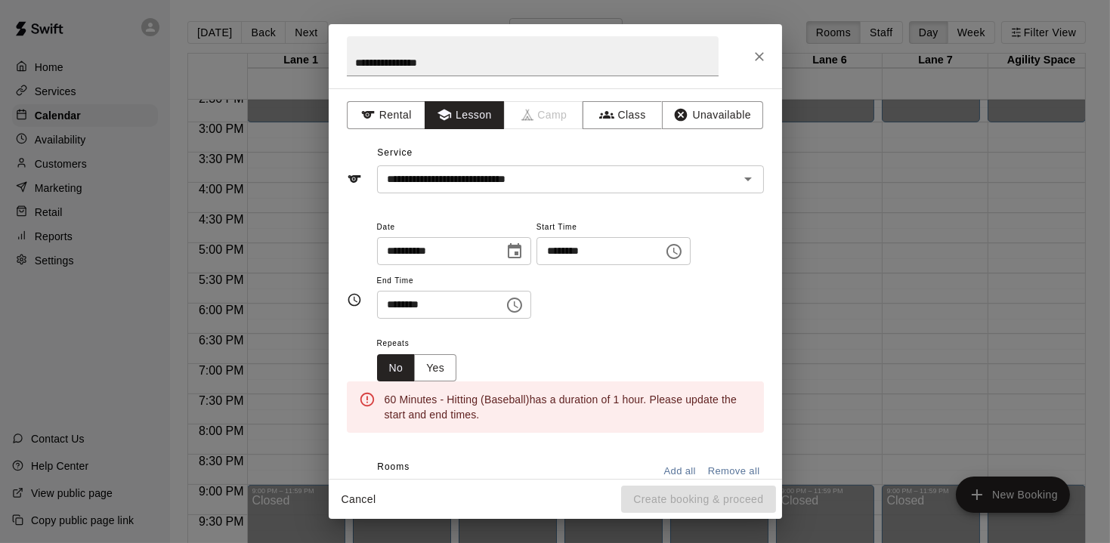
scroll to position [26, 0]
drag, startPoint x: 552, startPoint y: 306, endPoint x: 428, endPoint y: 314, distance: 124.2
click at [523, 307] on icon "Choose time, selected time is 9:30 PM" at bounding box center [514, 305] width 18 height 18
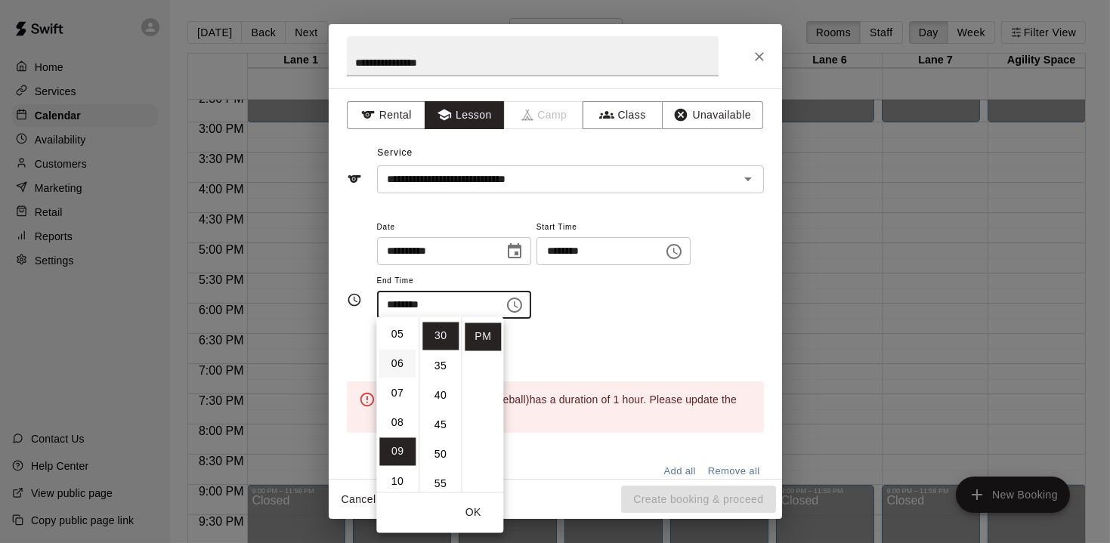
click at [402, 360] on li "06" at bounding box center [397, 364] width 36 height 28
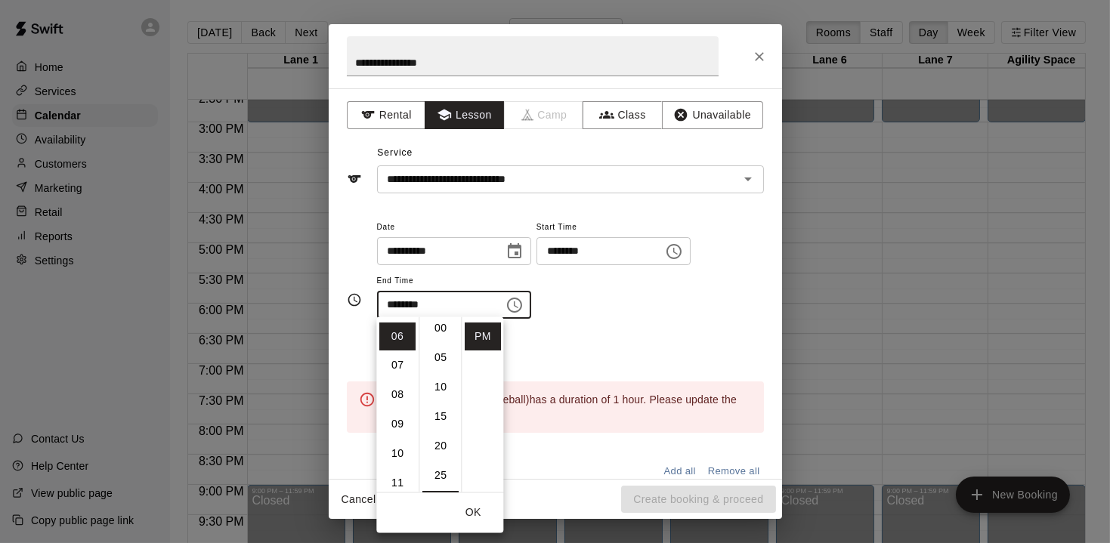
scroll to position [0, 0]
click at [438, 331] on li "00" at bounding box center [440, 334] width 36 height 28
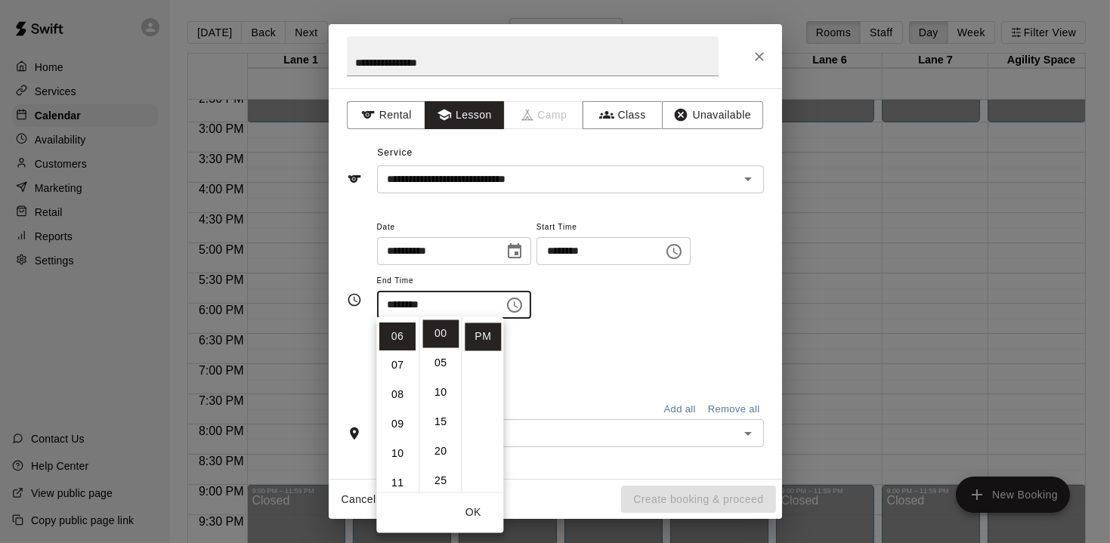
type input "********"
click at [665, 329] on div "**********" at bounding box center [570, 276] width 387 height 117
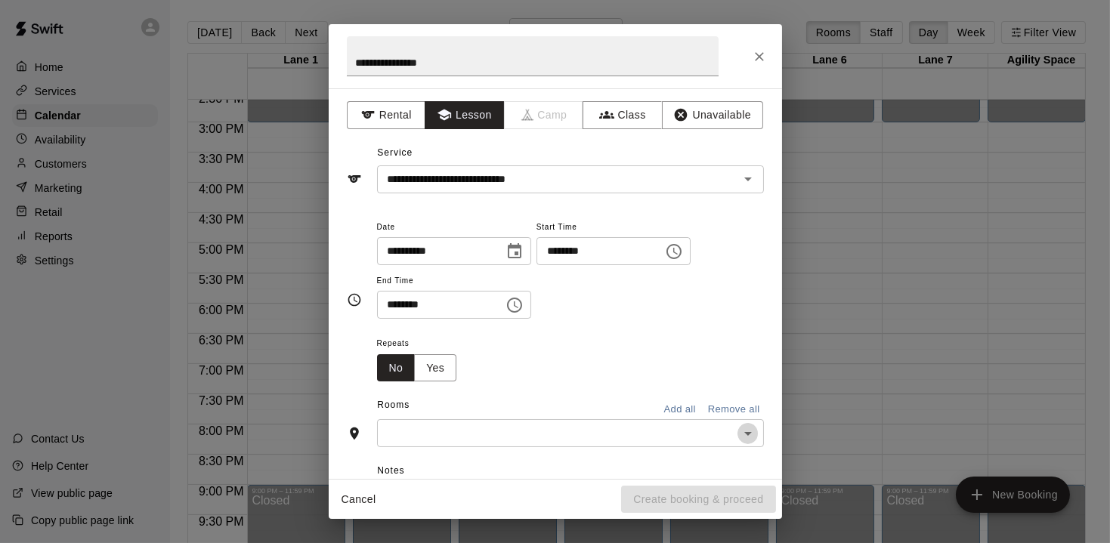
click at [744, 434] on icon "Open" at bounding box center [748, 434] width 18 height 18
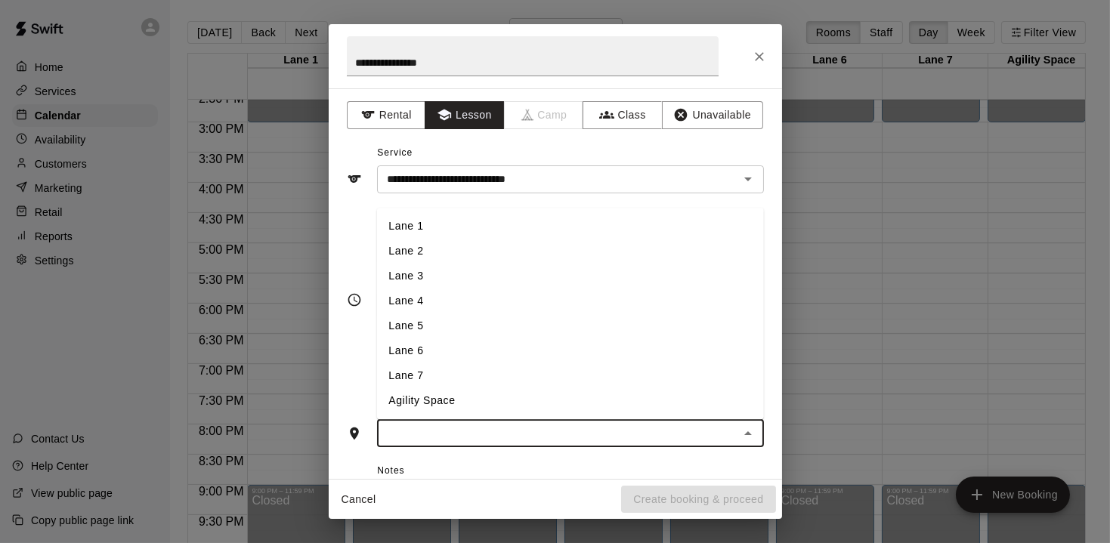
click at [431, 348] on li "Lane 6" at bounding box center [569, 351] width 387 height 25
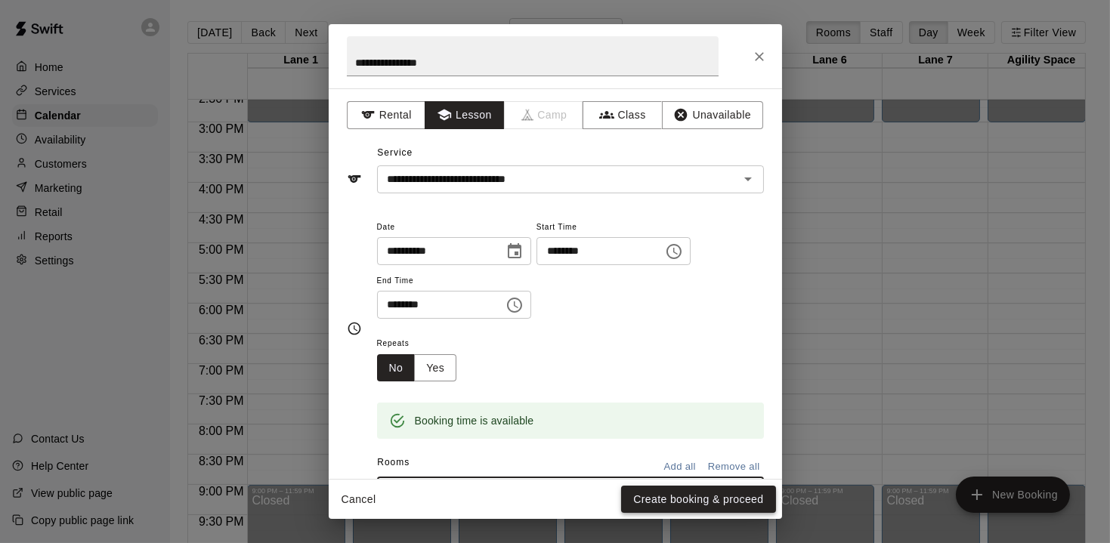
click at [704, 499] on button "Create booking & proceed" at bounding box center [698, 500] width 154 height 28
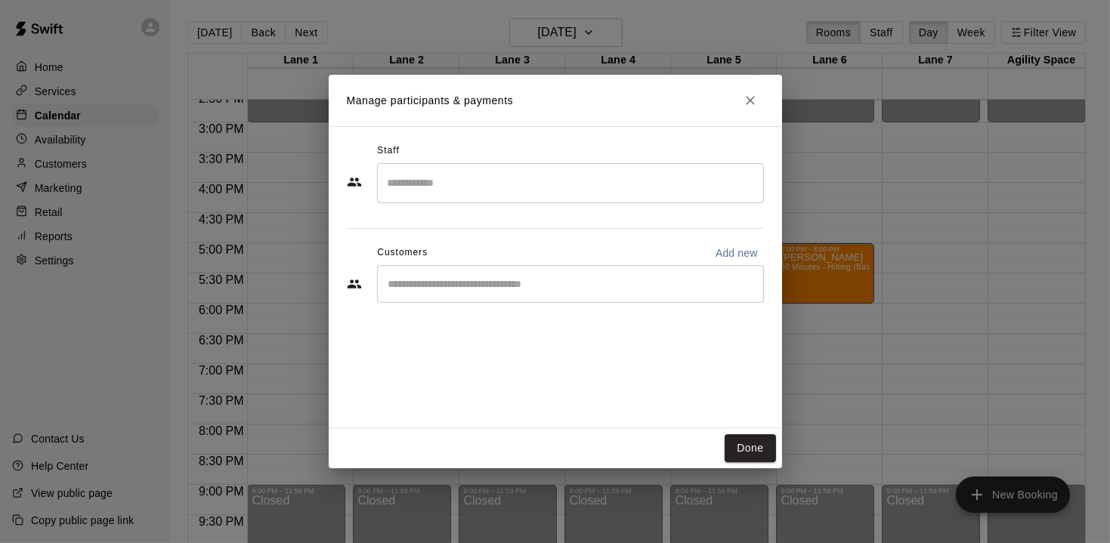
click at [429, 186] on input "Search staff" at bounding box center [570, 183] width 373 height 26
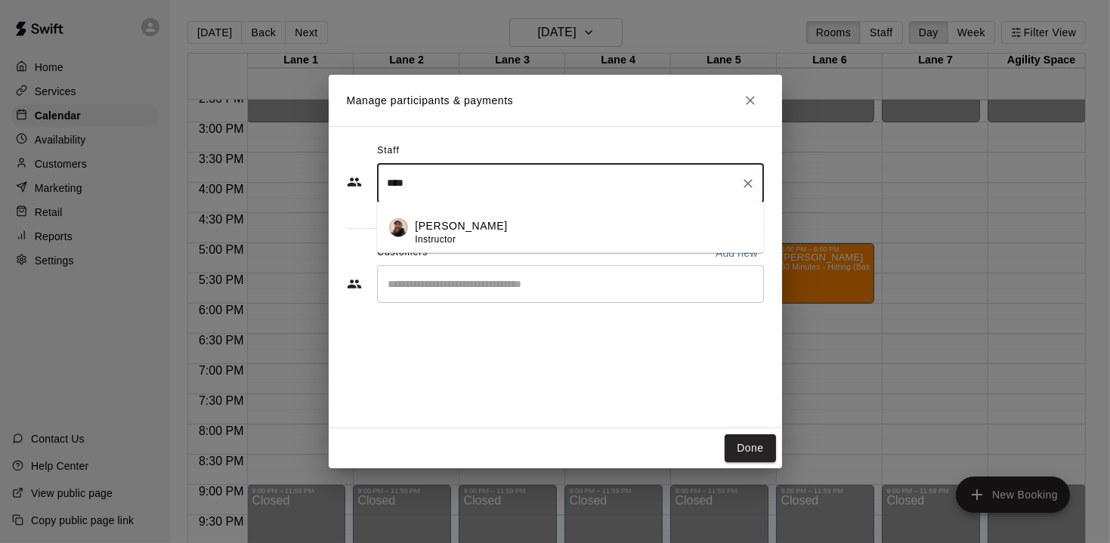
click at [438, 218] on p "[PERSON_NAME]" at bounding box center [461, 226] width 92 height 16
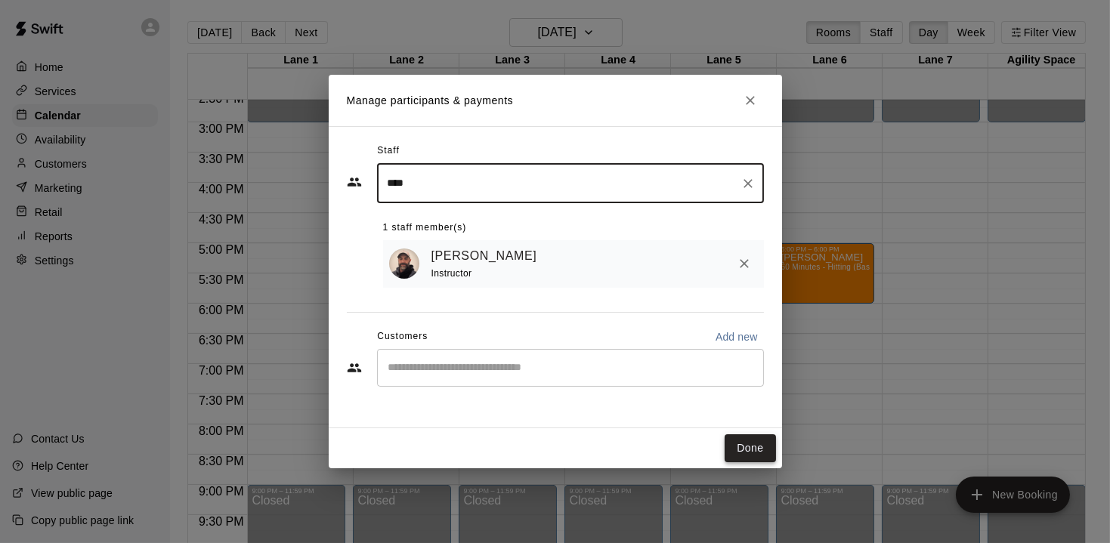
type input "****"
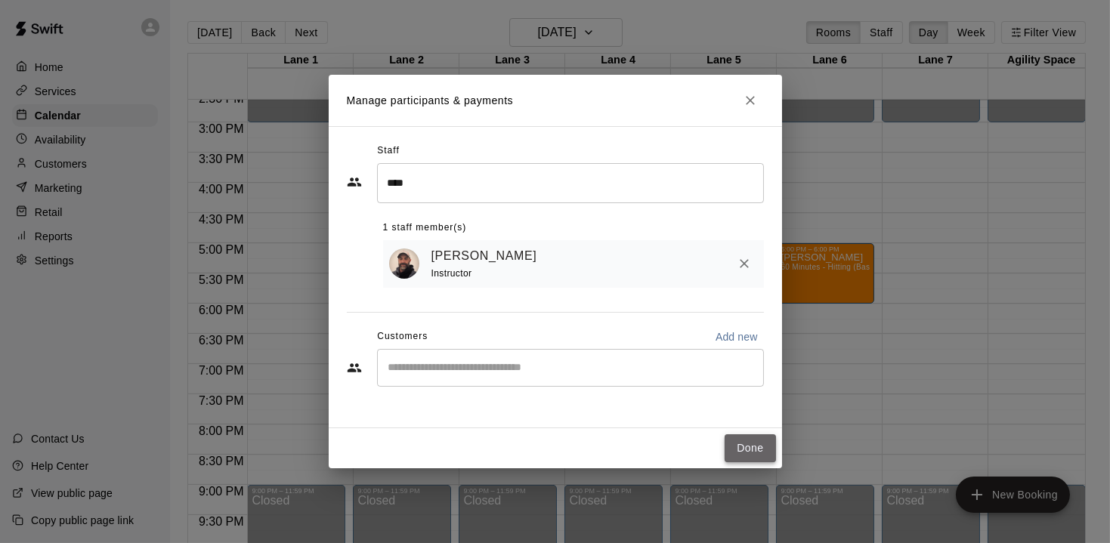
click at [736, 453] on button "Done" at bounding box center [749, 448] width 51 height 28
